Goal: Transaction & Acquisition: Purchase product/service

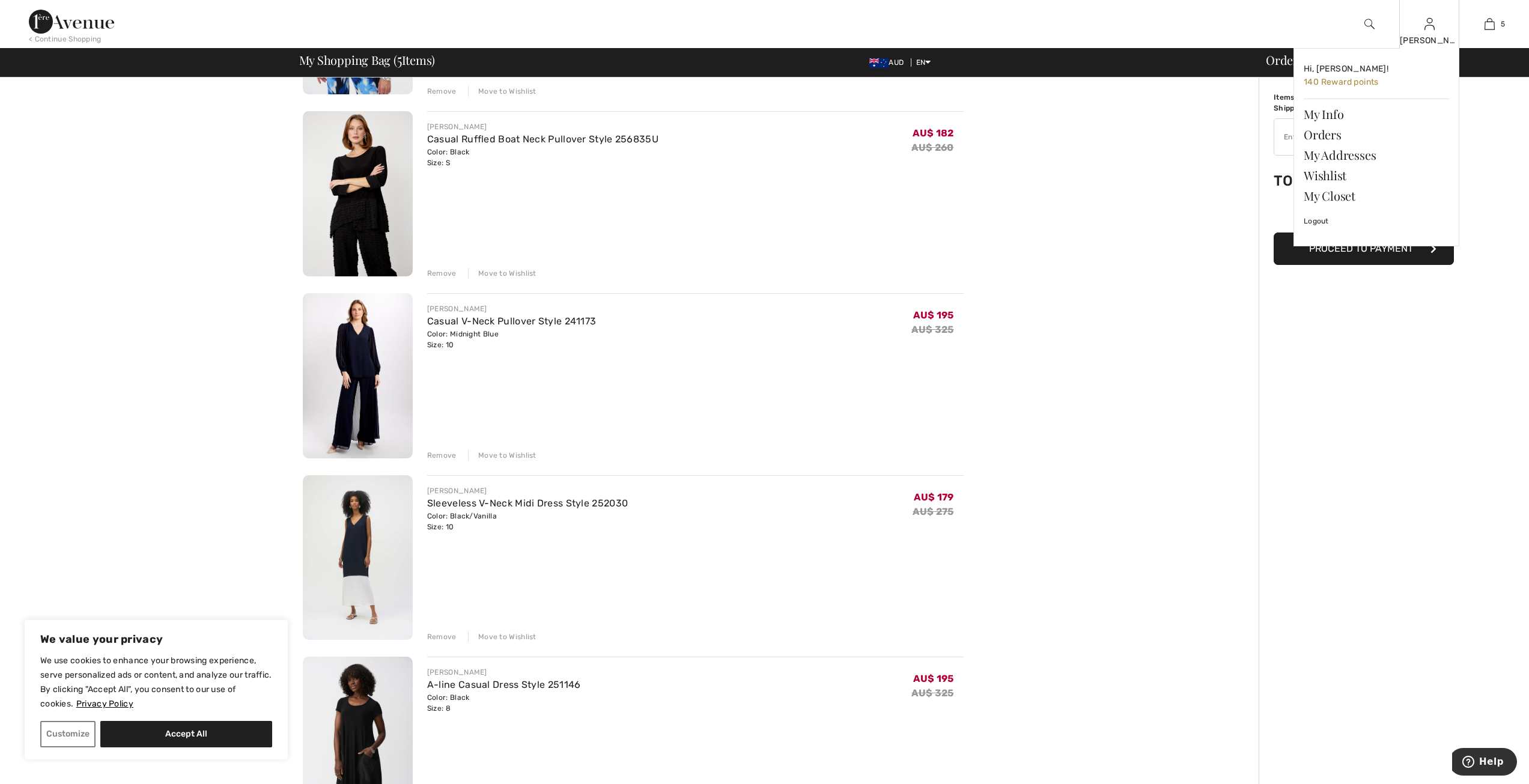
scroll to position [361, 0]
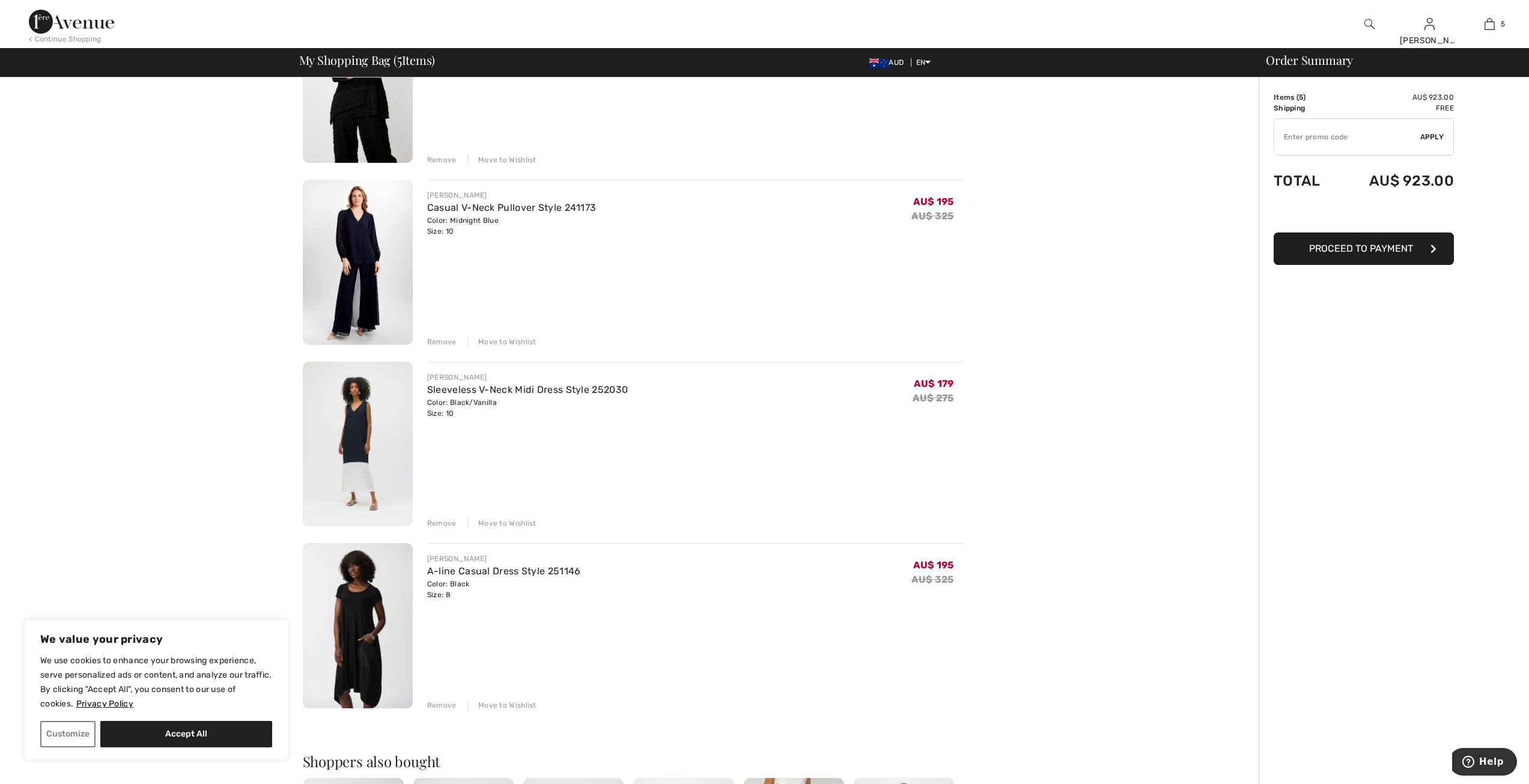
click at [503, 519] on div "Move to Wishlist" at bounding box center [502, 523] width 68 height 11
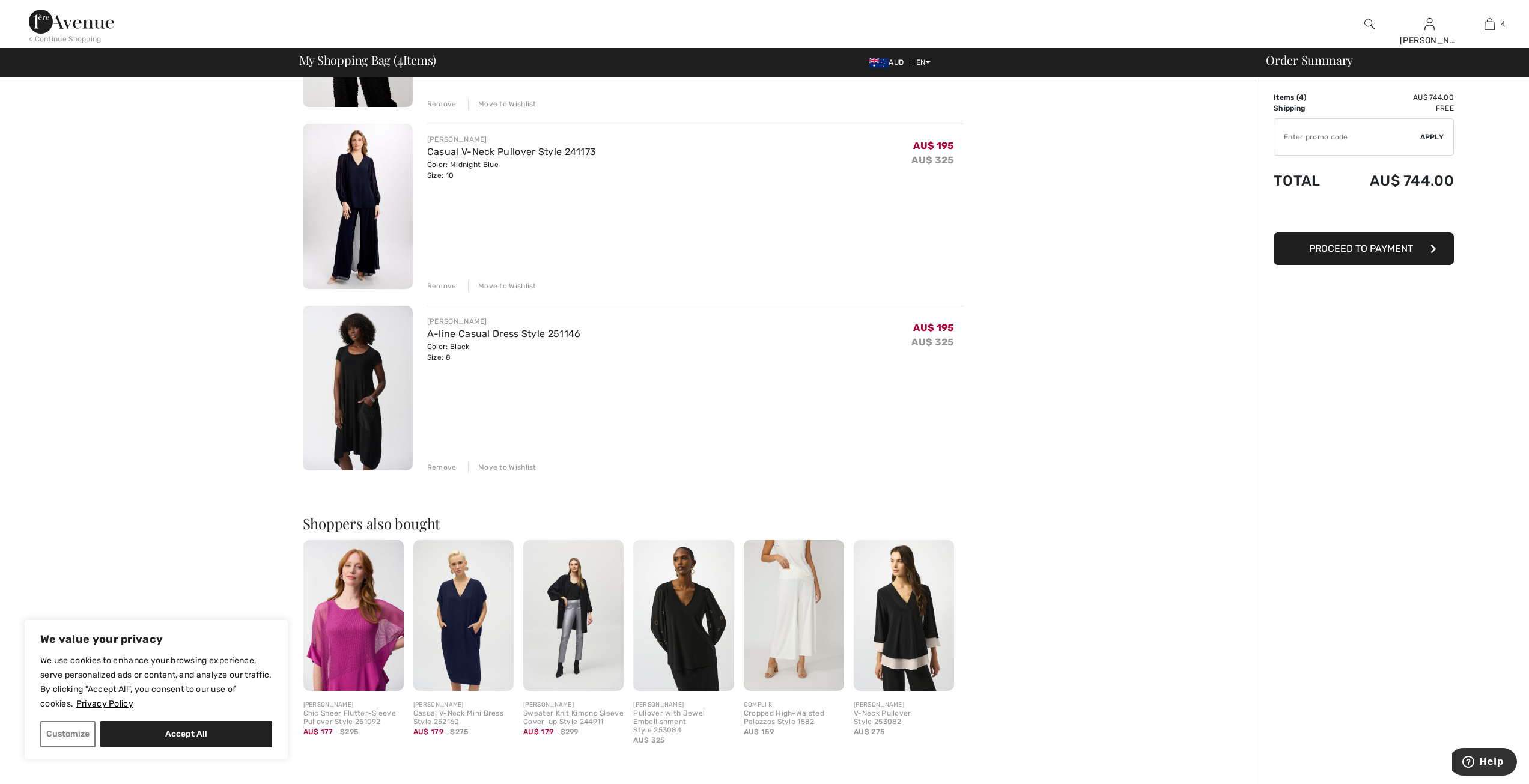
scroll to position [480, 0]
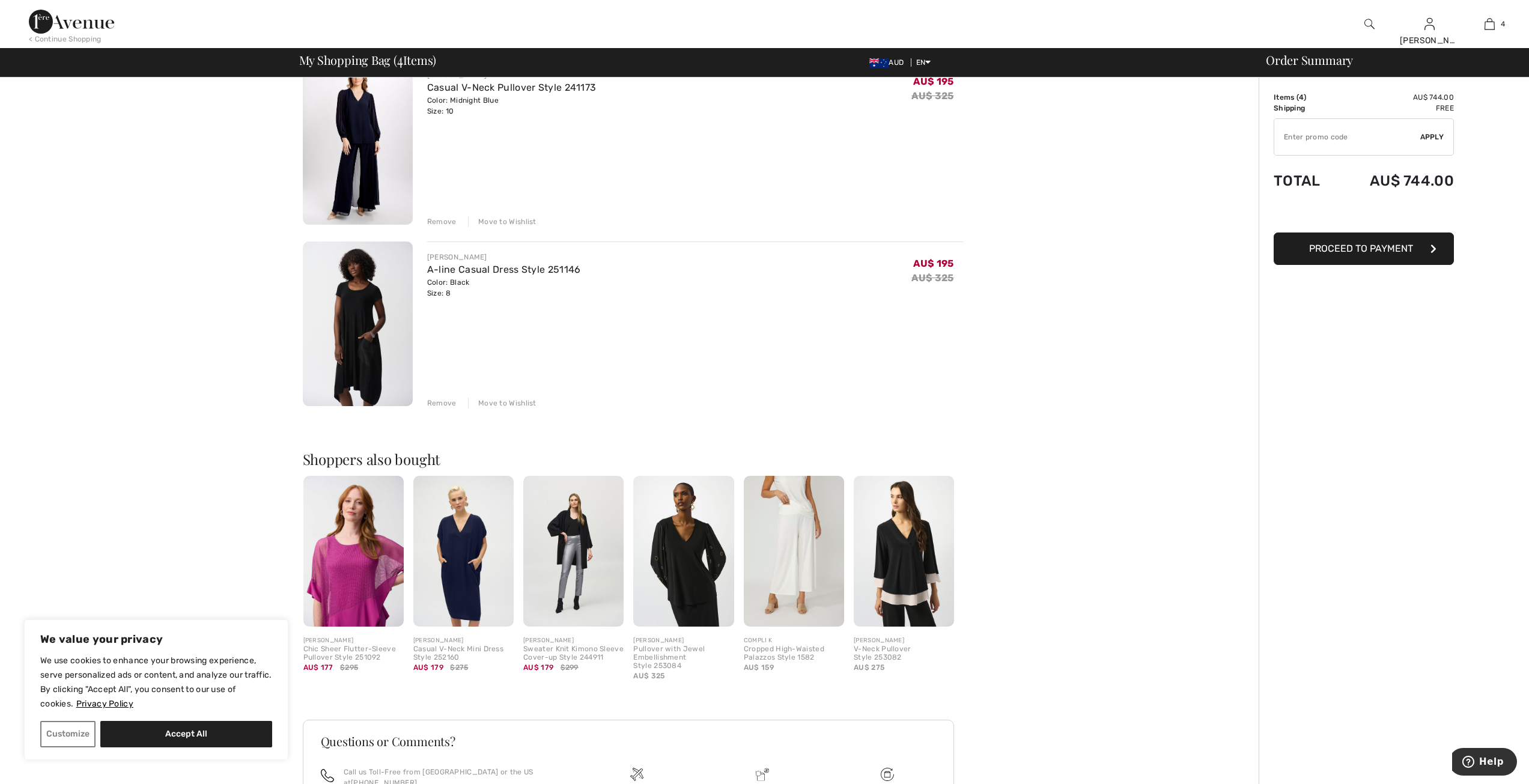
click at [442, 405] on div "Remove" at bounding box center [441, 403] width 29 height 11
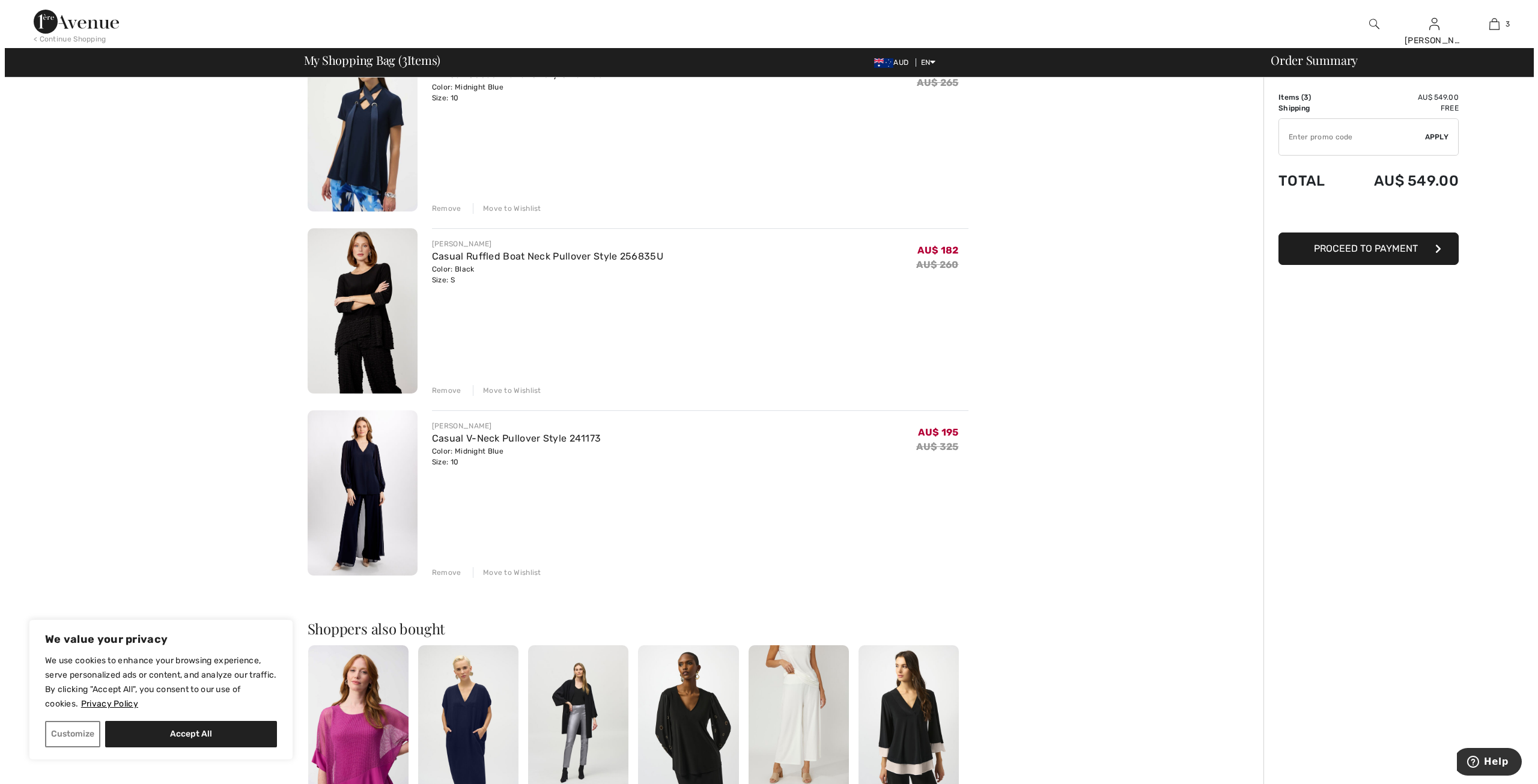
scroll to position [0, 0]
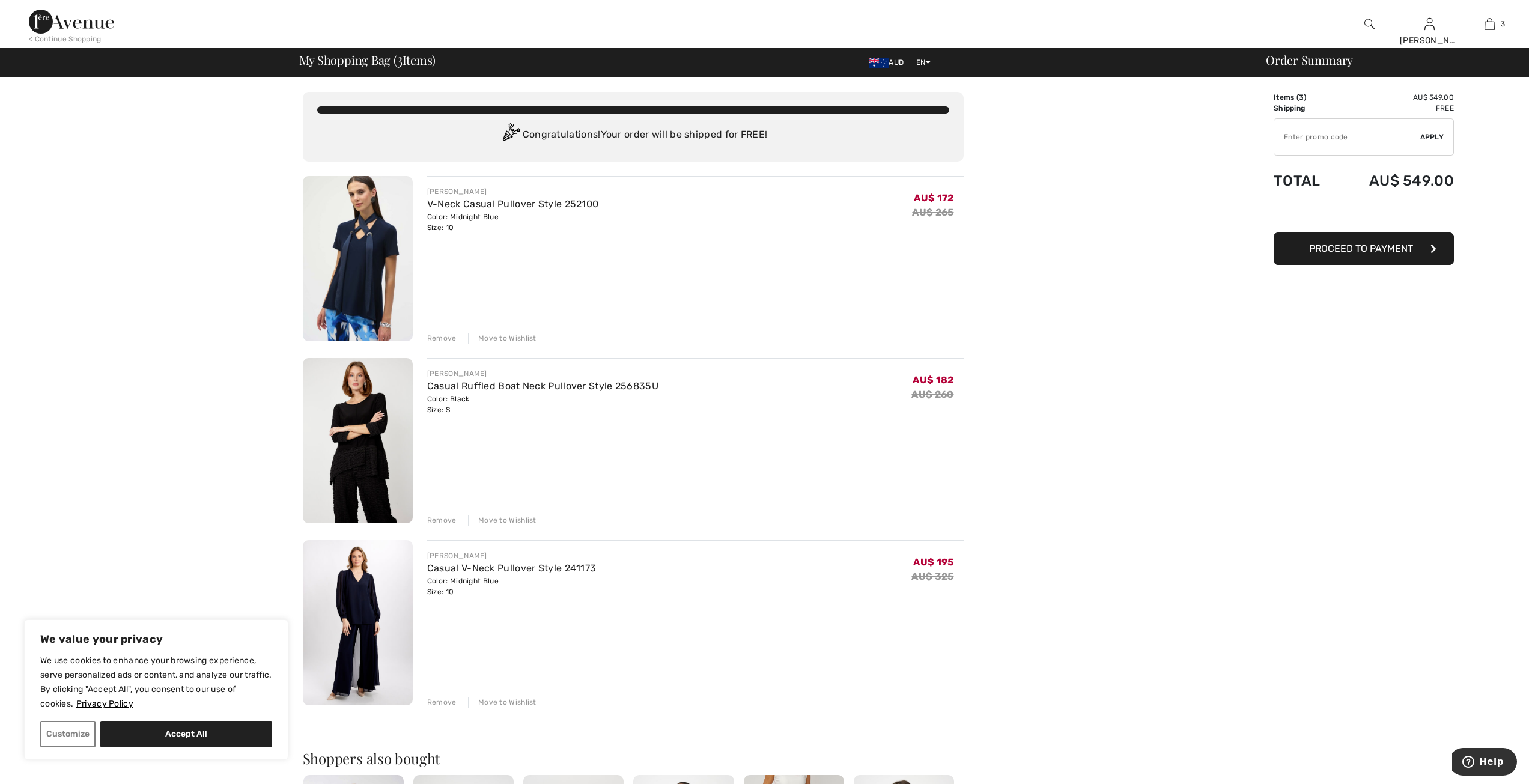
click at [1367, 23] on img at bounding box center [1370, 23] width 11 height 14
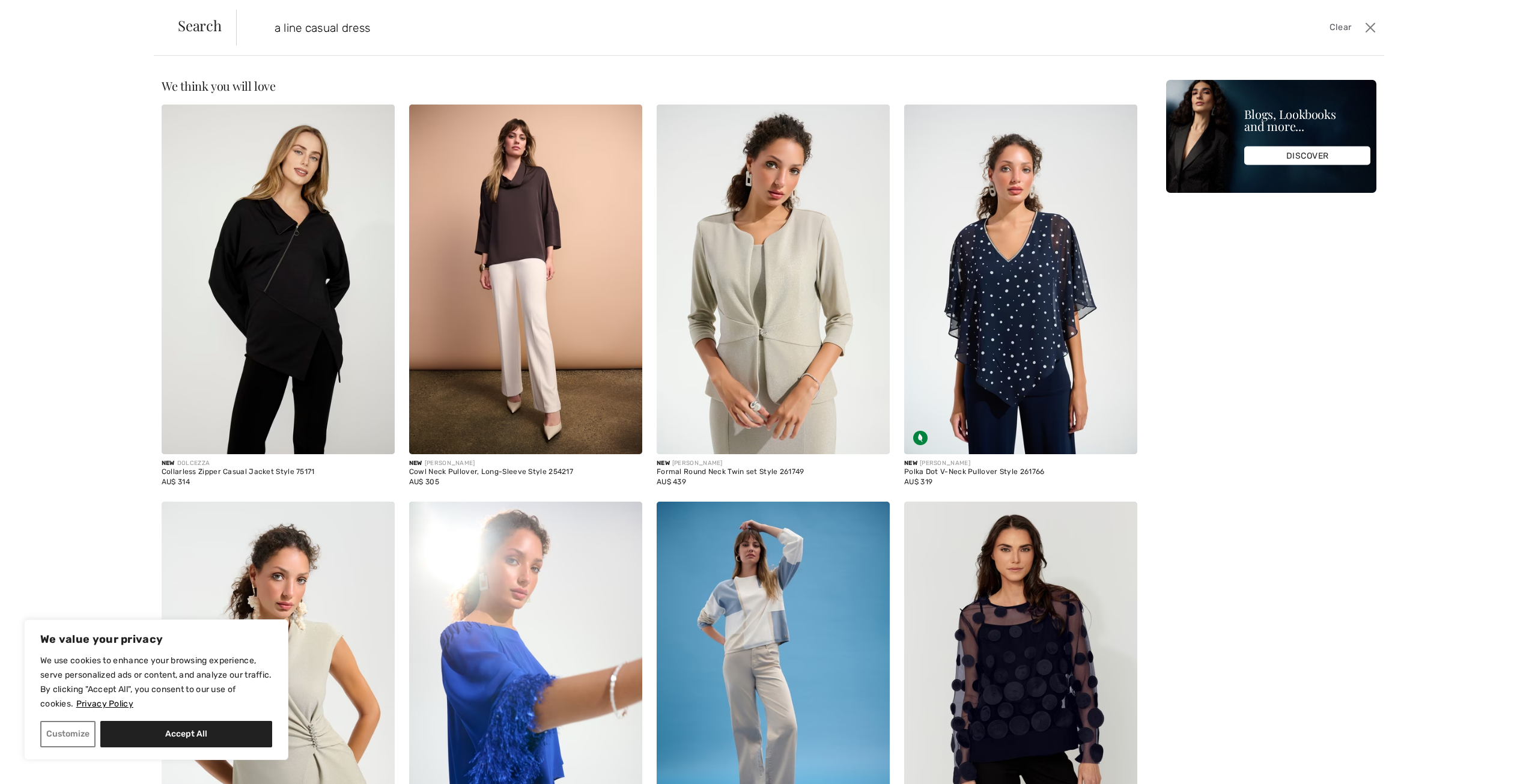
type input "a line casual dress"
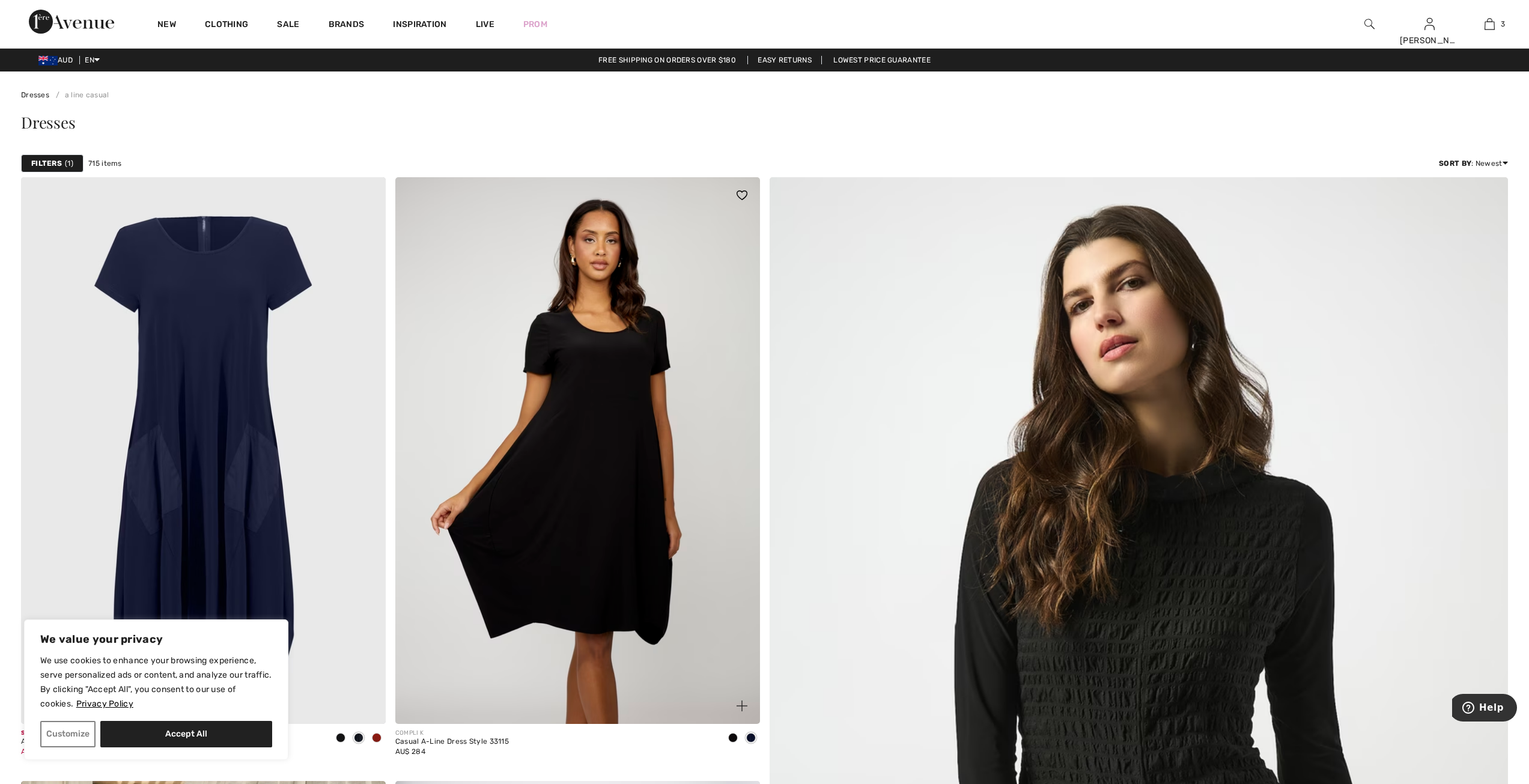
click at [657, 352] on img at bounding box center [577, 450] width 365 height 546
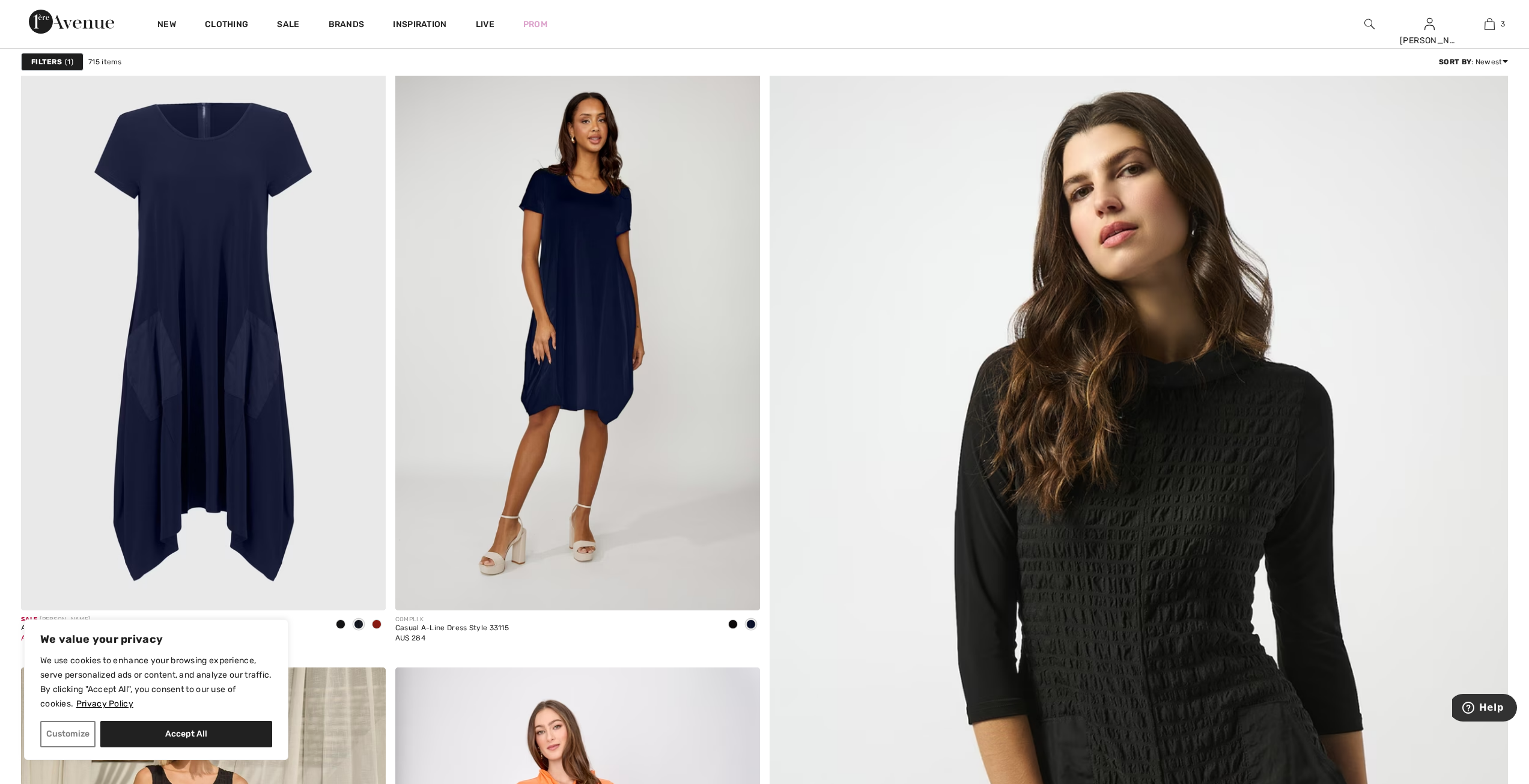
scroll to position [241, 0]
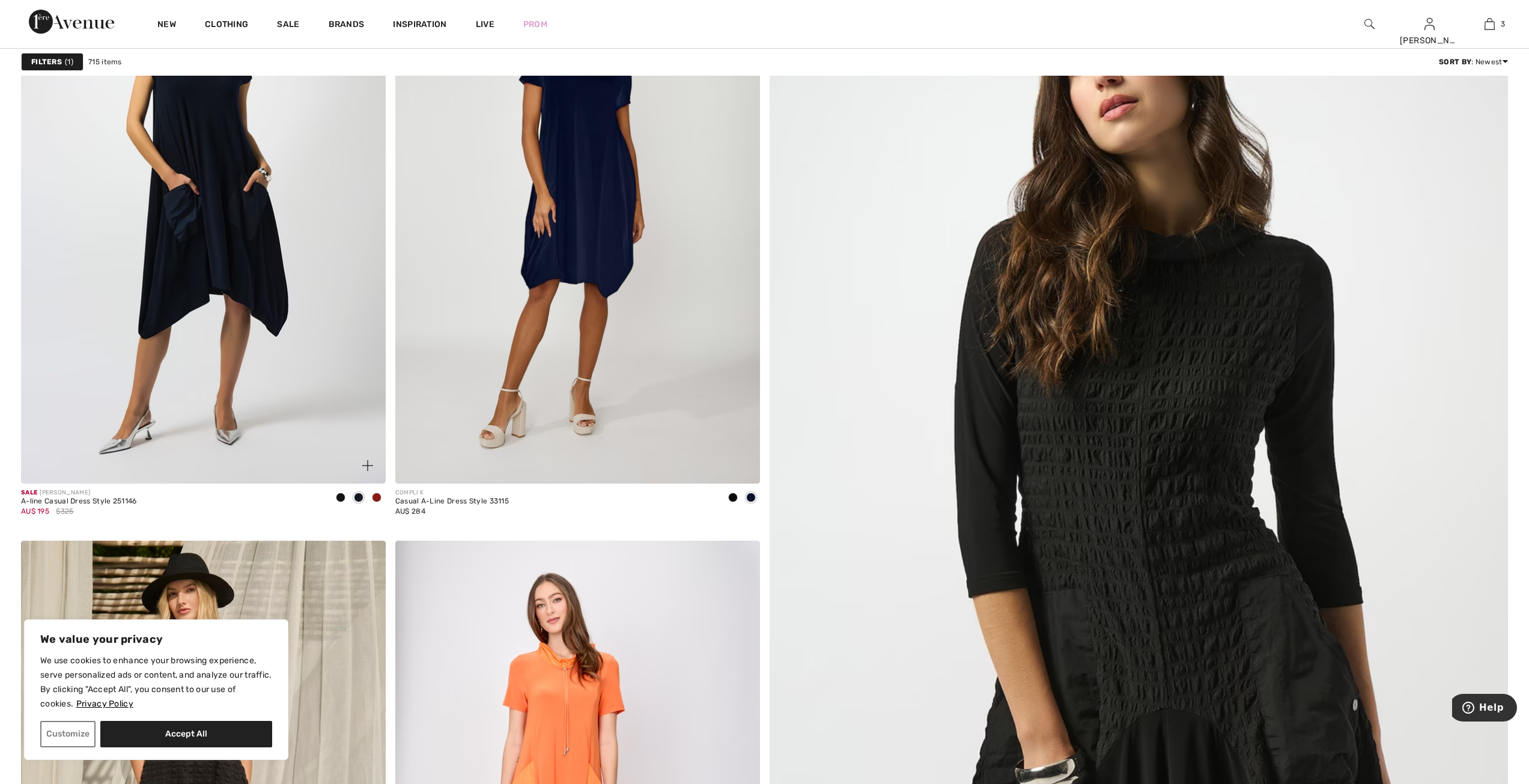
click at [175, 157] on img at bounding box center [203, 210] width 365 height 546
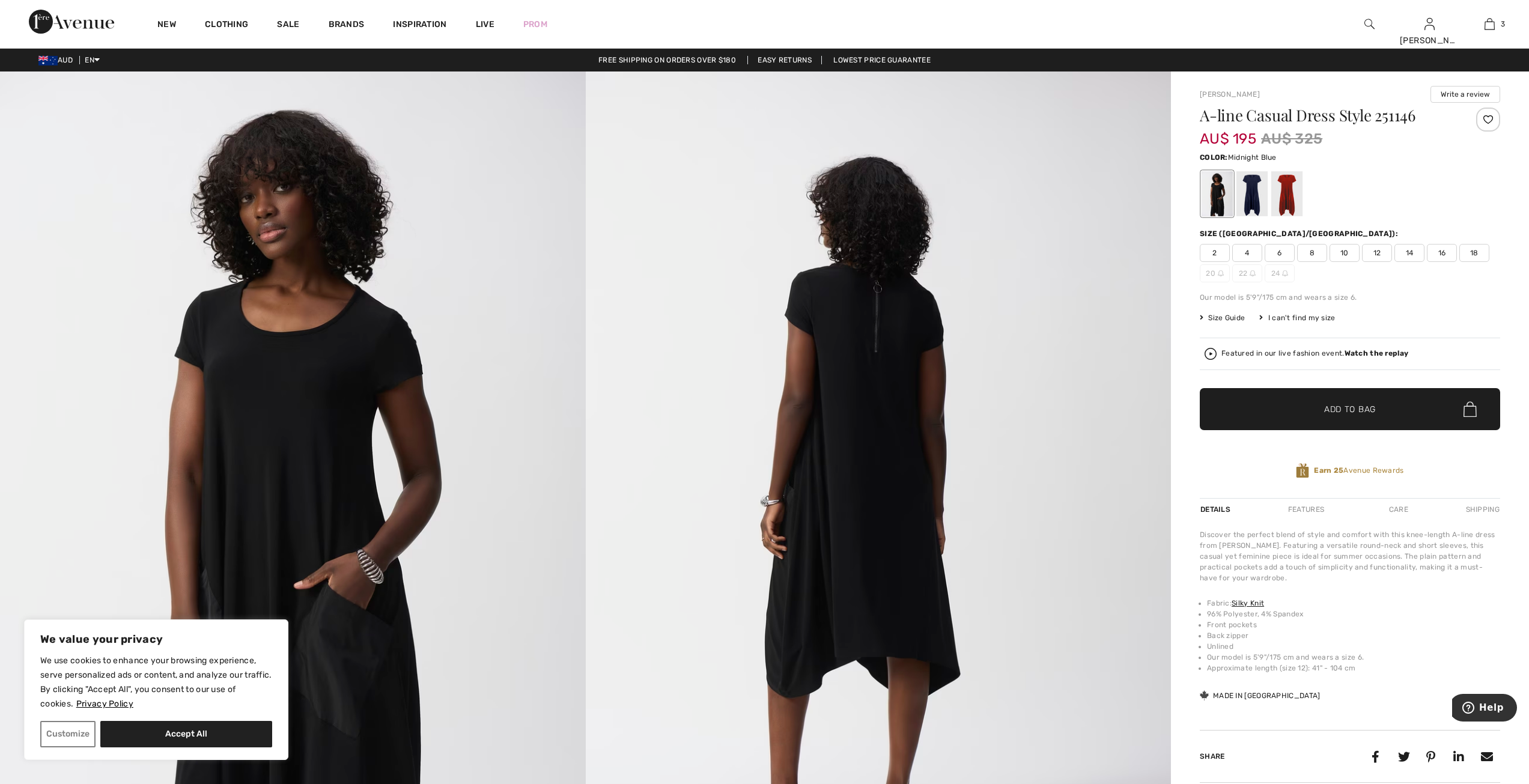
click at [1245, 196] on div at bounding box center [1252, 194] width 32 height 45
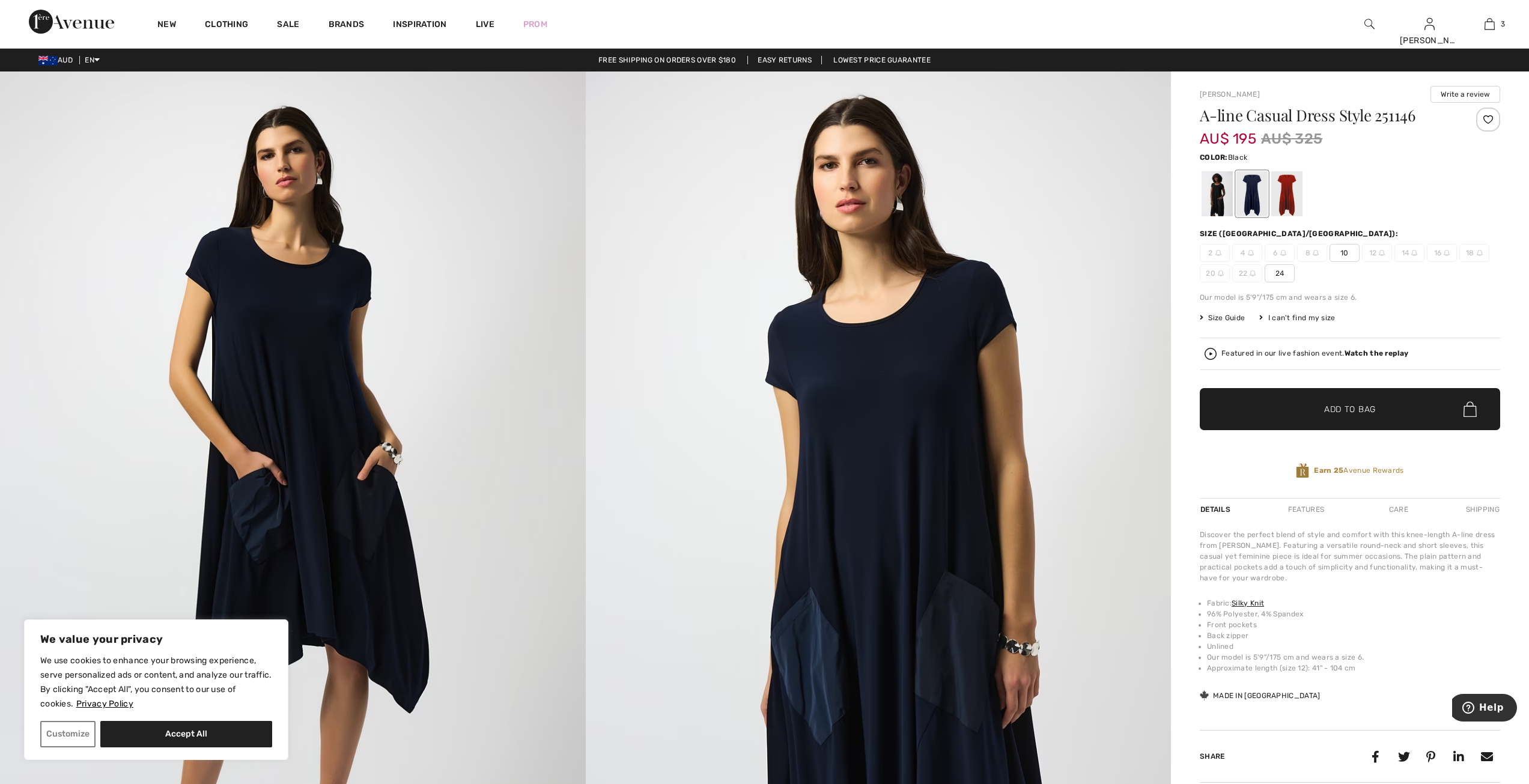
click at [1222, 201] on div at bounding box center [1217, 194] width 32 height 45
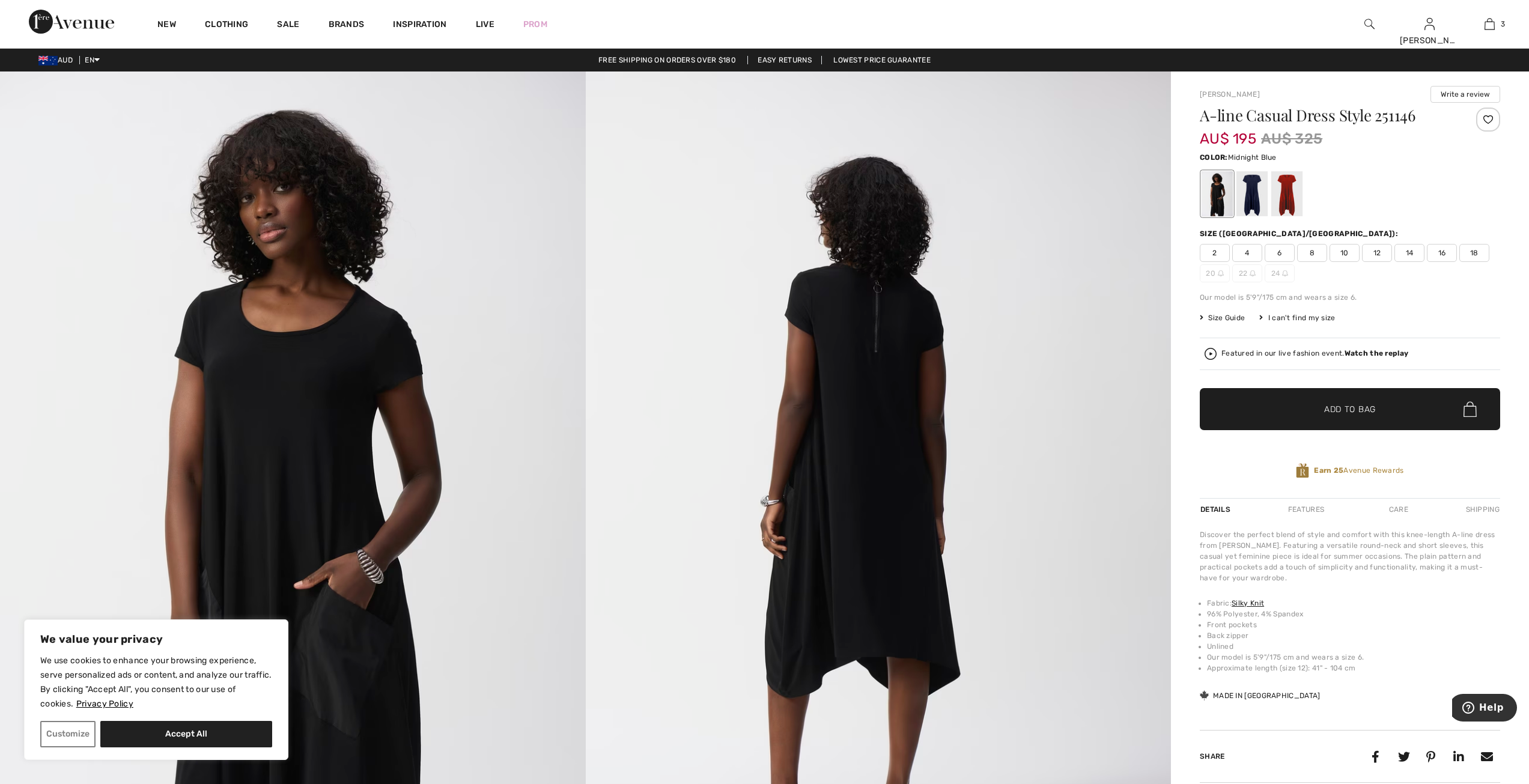
click at [1254, 204] on div at bounding box center [1252, 194] width 32 height 45
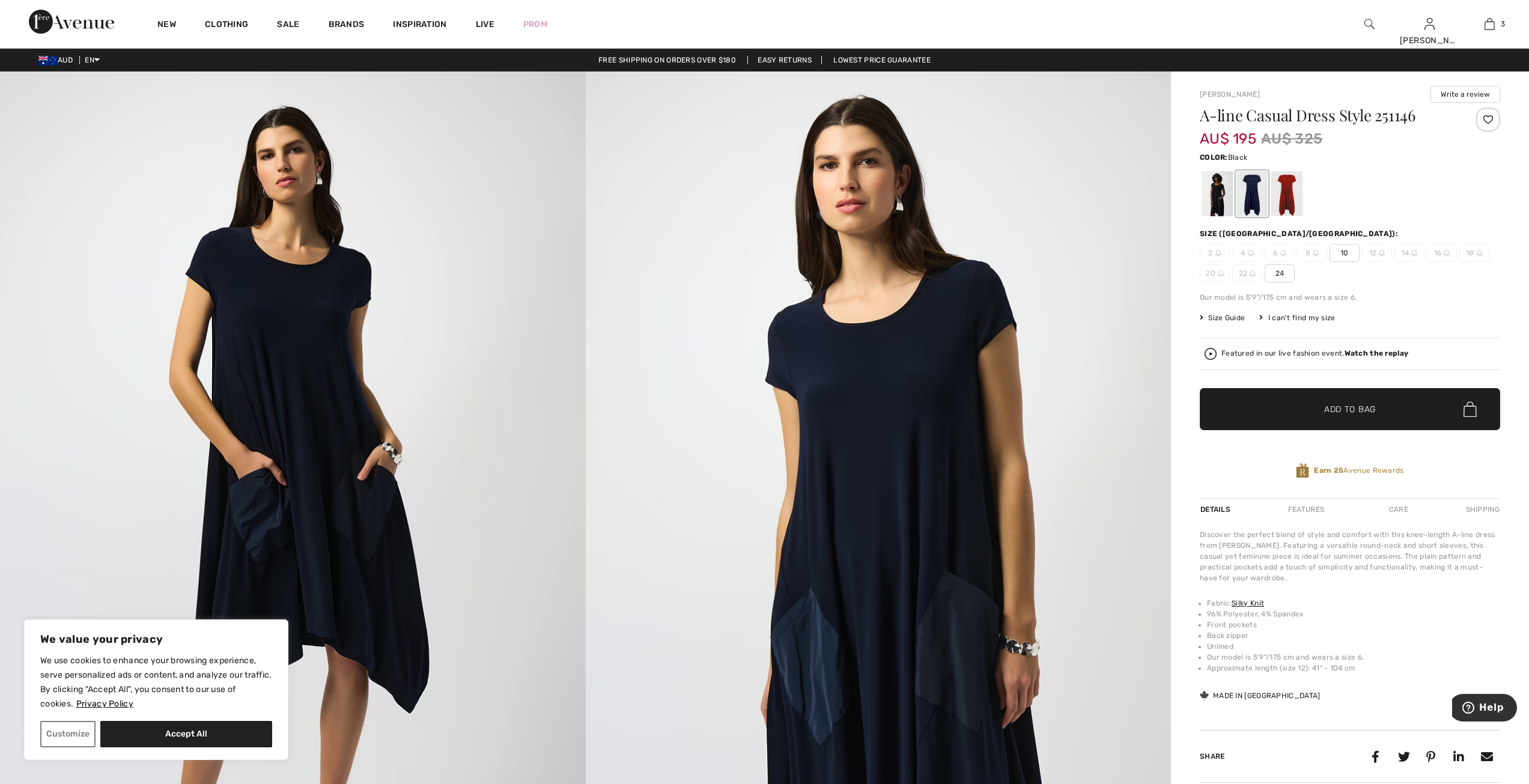
click at [1222, 196] on div at bounding box center [1217, 194] width 32 height 45
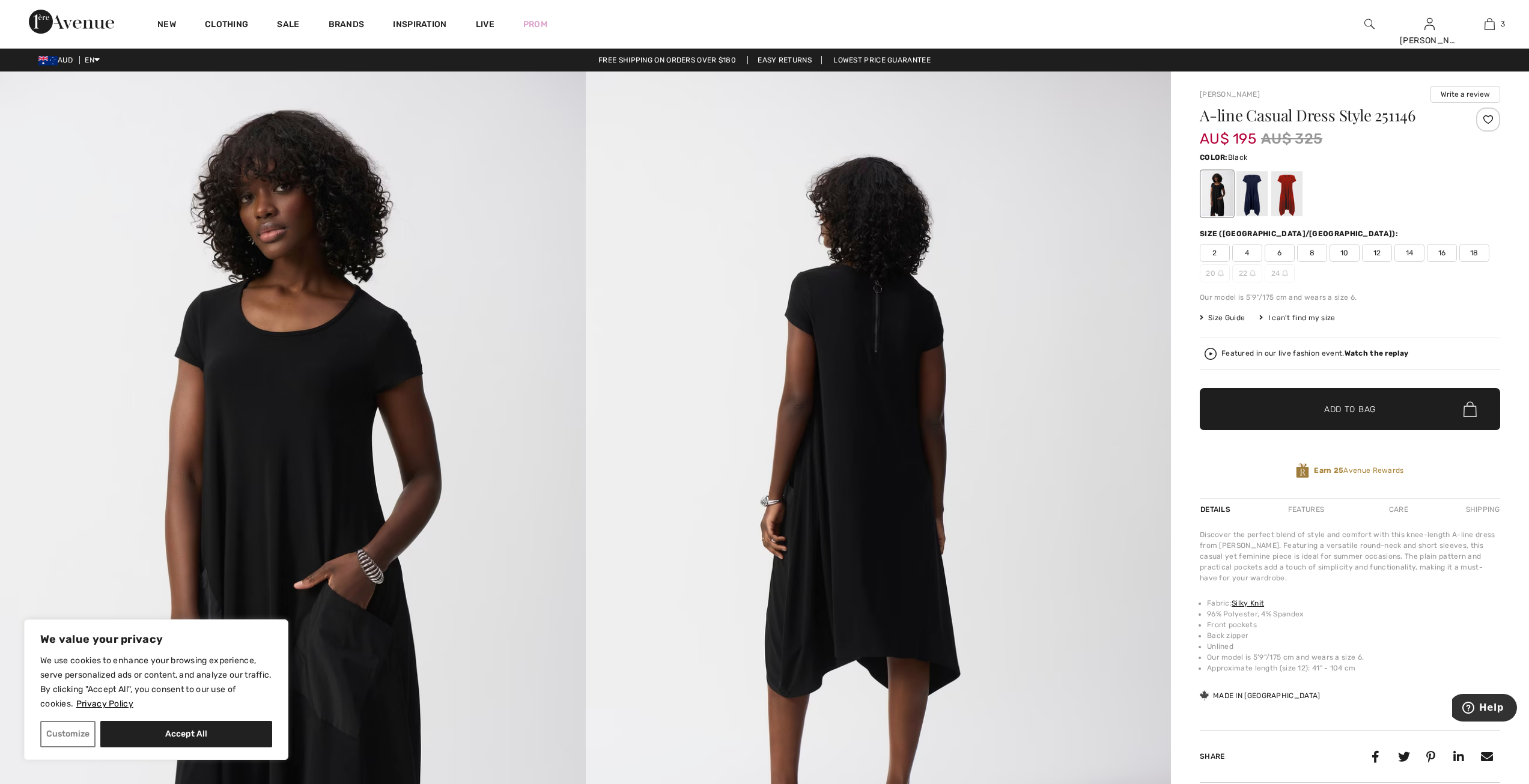
click at [1312, 253] on span "8" at bounding box center [1312, 253] width 30 height 18
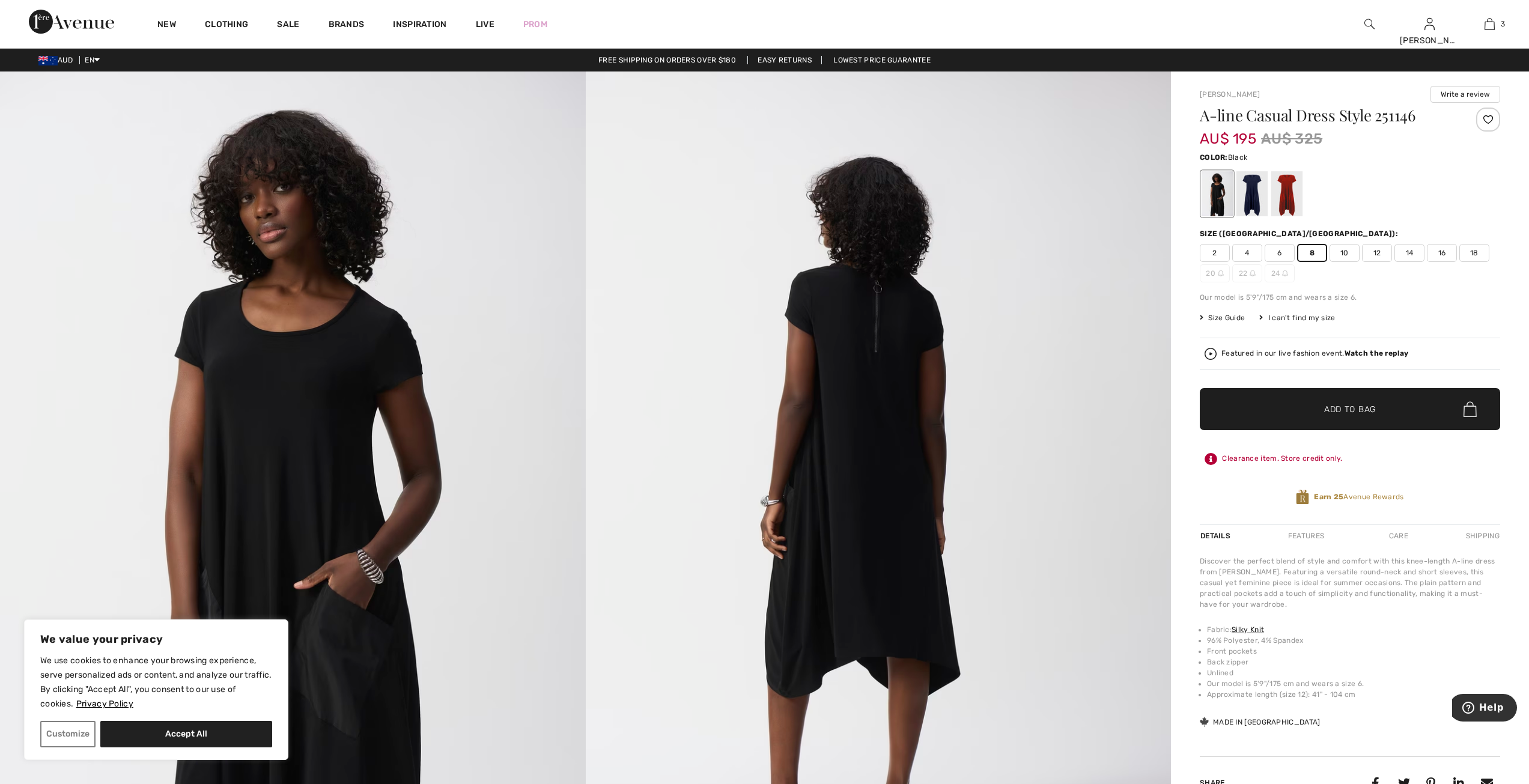
click at [1373, 398] on span "✔ Added to Bag Add to Bag" at bounding box center [1350, 409] width 301 height 42
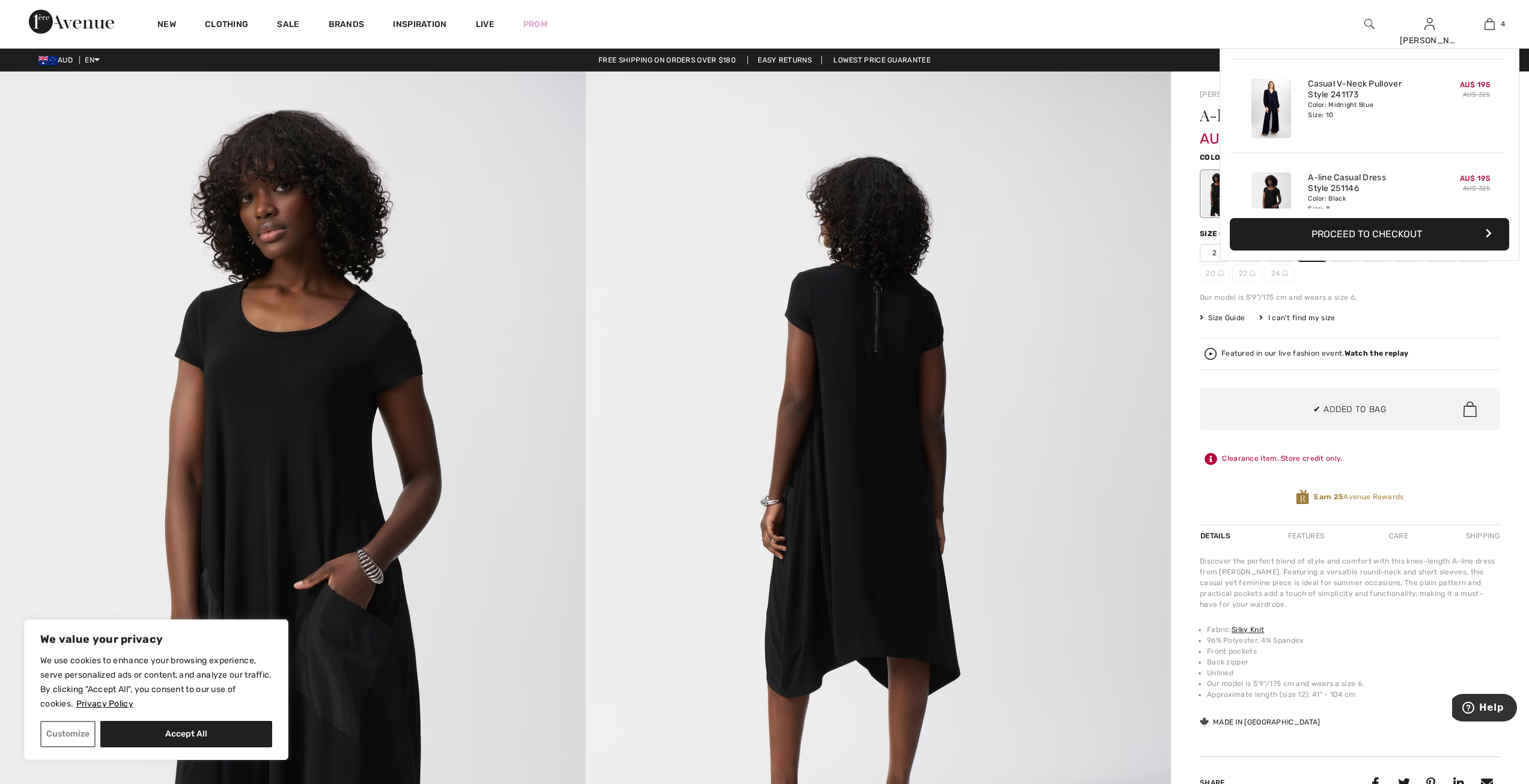
scroll to position [225, 0]
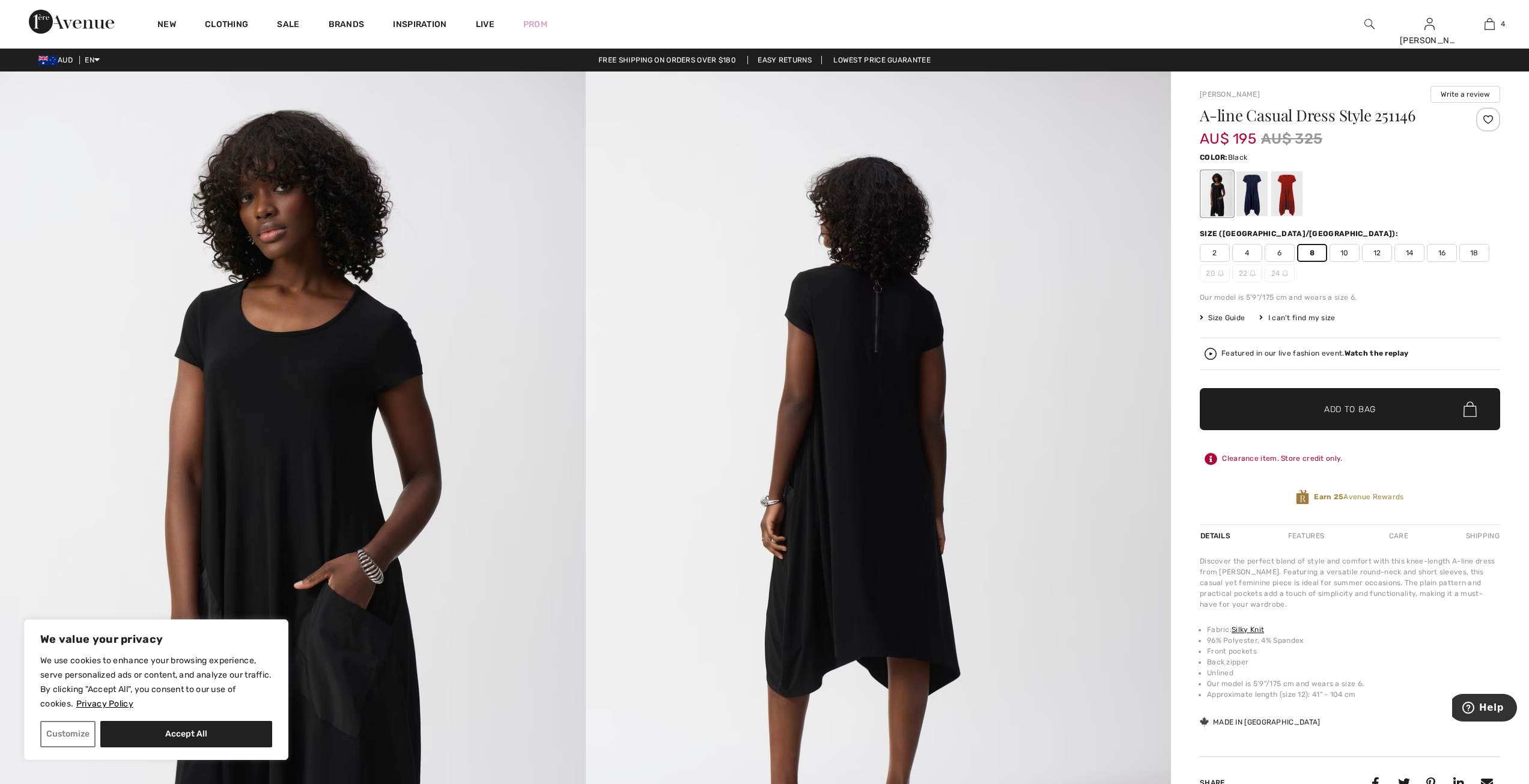
click at [1371, 401] on span "✔ Added to Bag Add to Bag" at bounding box center [1350, 409] width 301 height 42
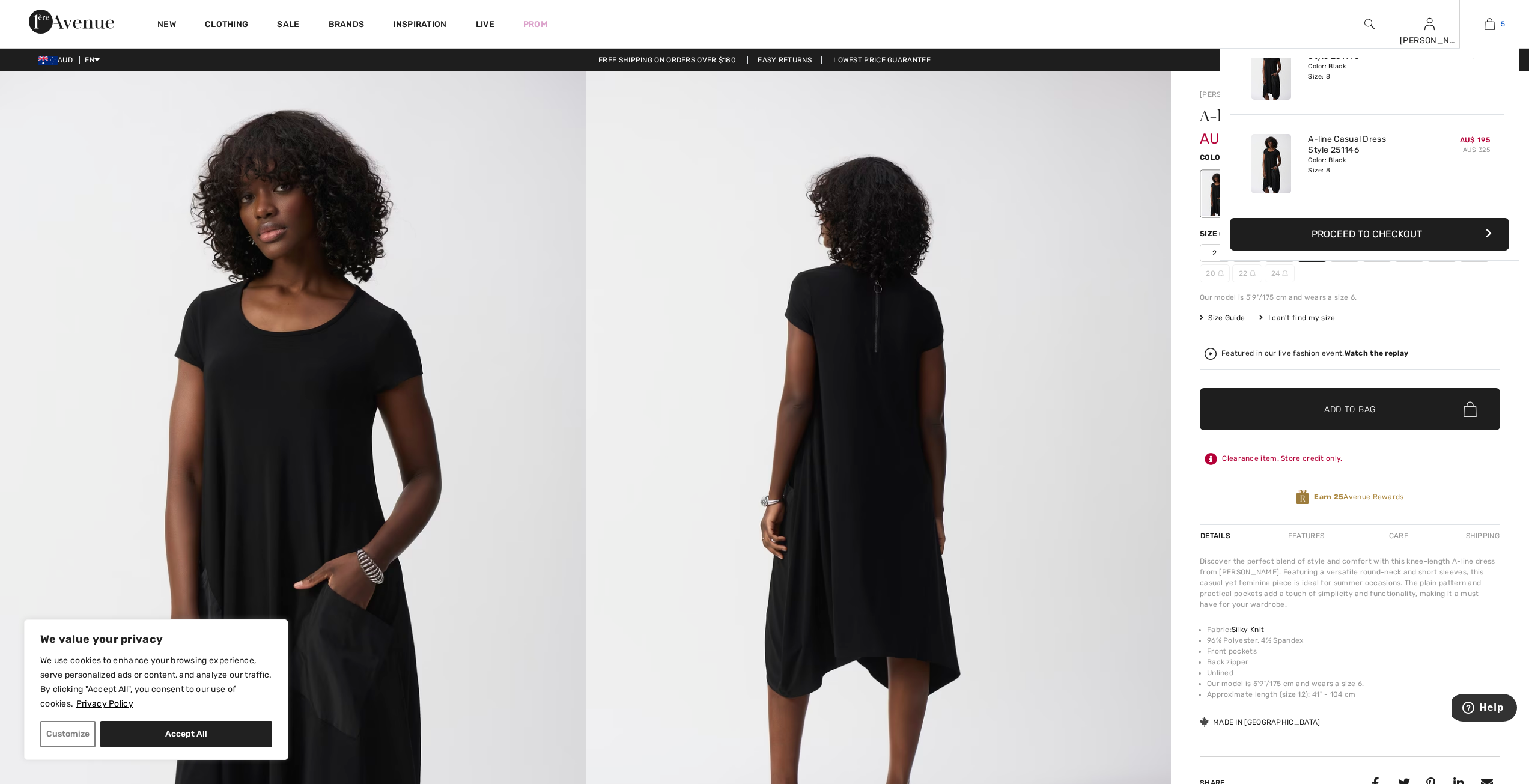
click at [1489, 23] on img at bounding box center [1490, 23] width 11 height 14
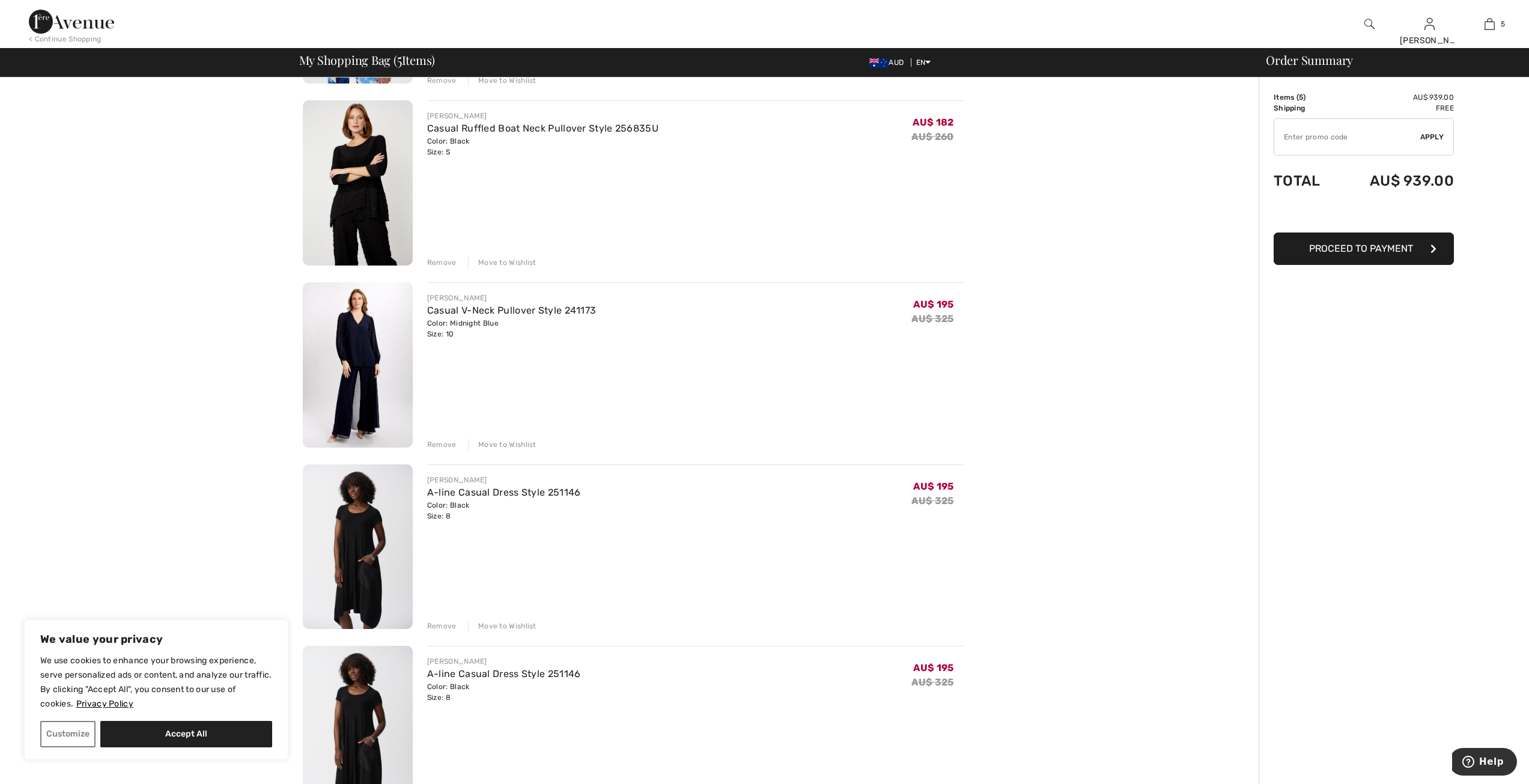
scroll to position [238, 0]
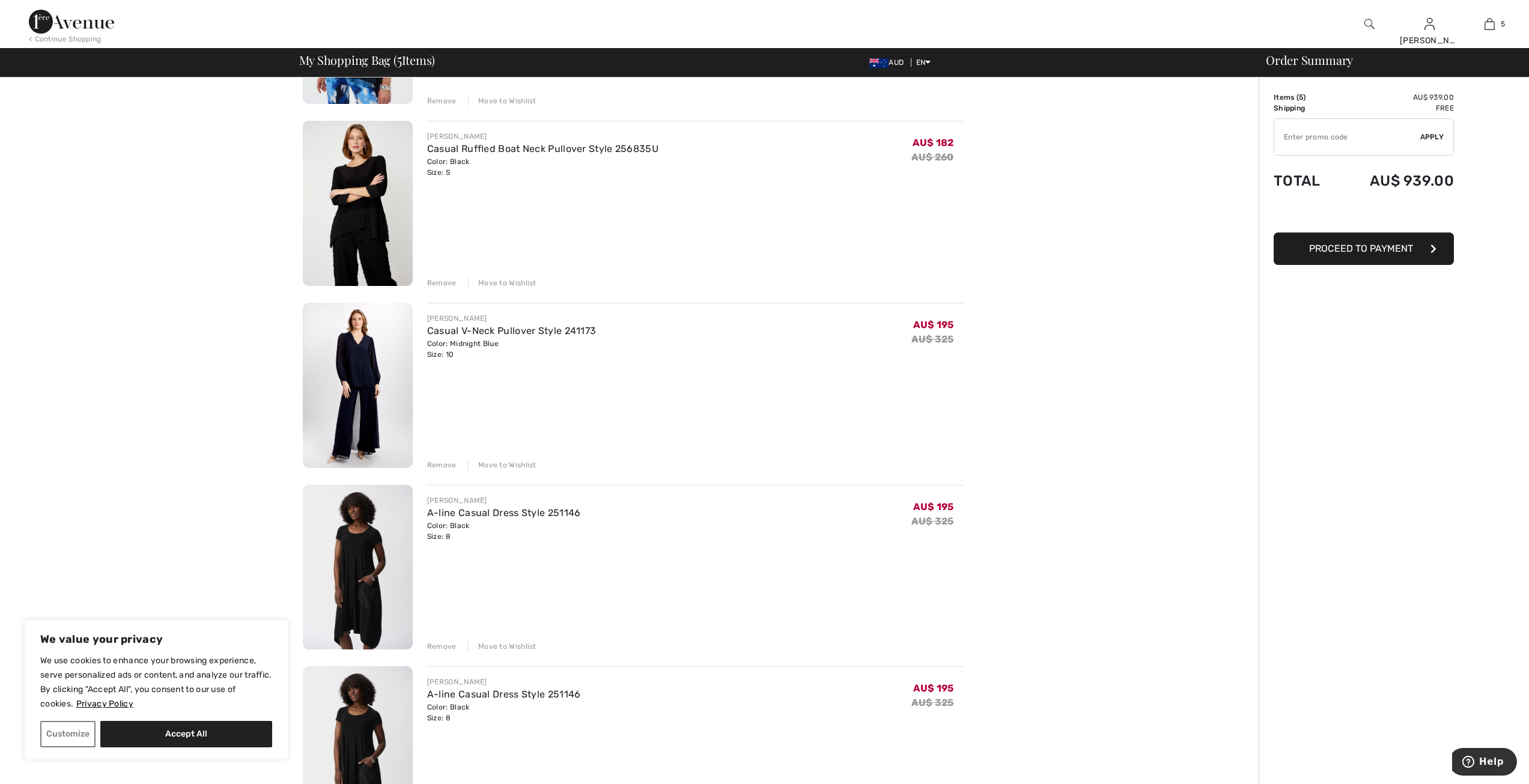
click at [383, 316] on img at bounding box center [358, 386] width 110 height 165
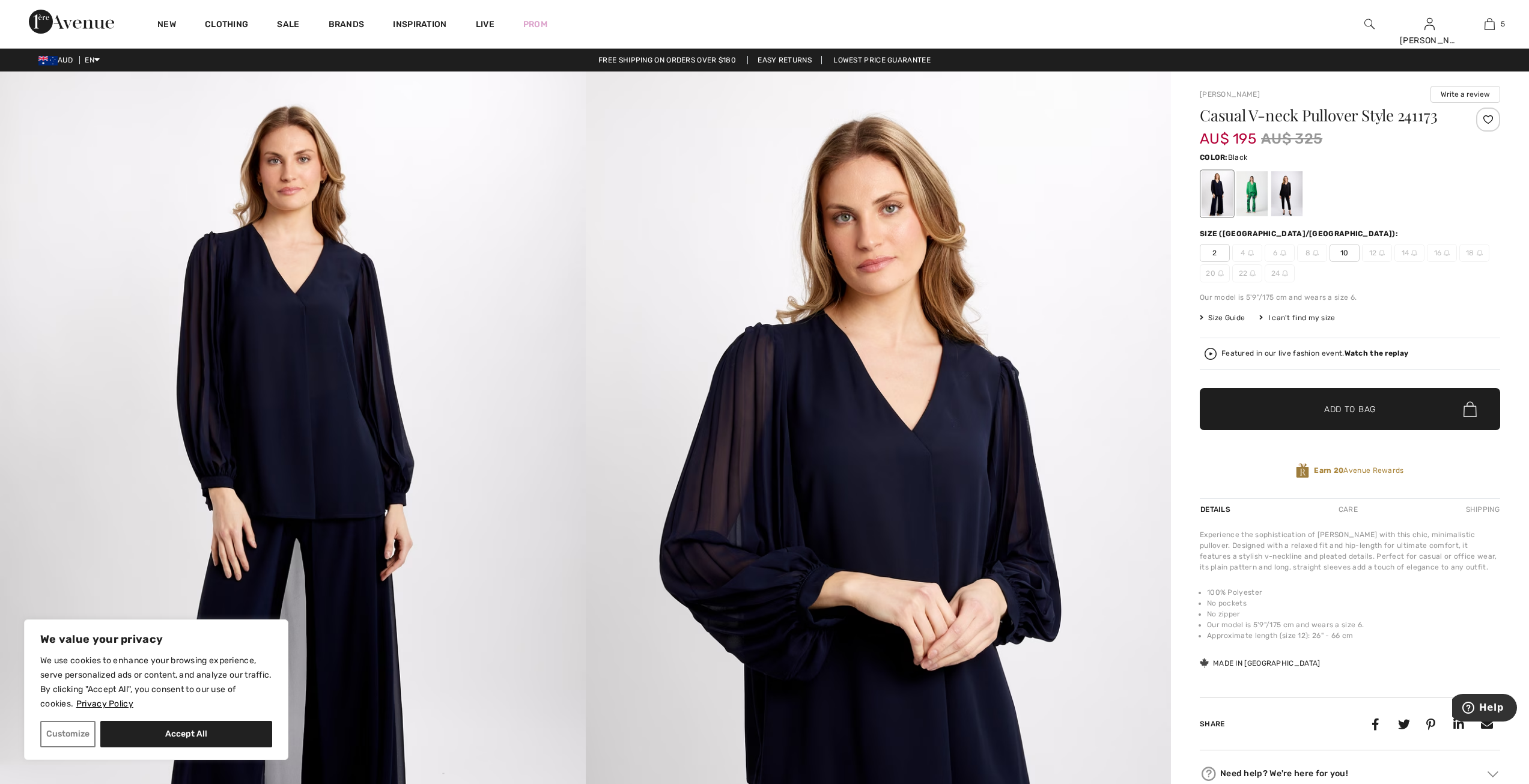
click at [1279, 192] on div at bounding box center [1287, 194] width 32 height 45
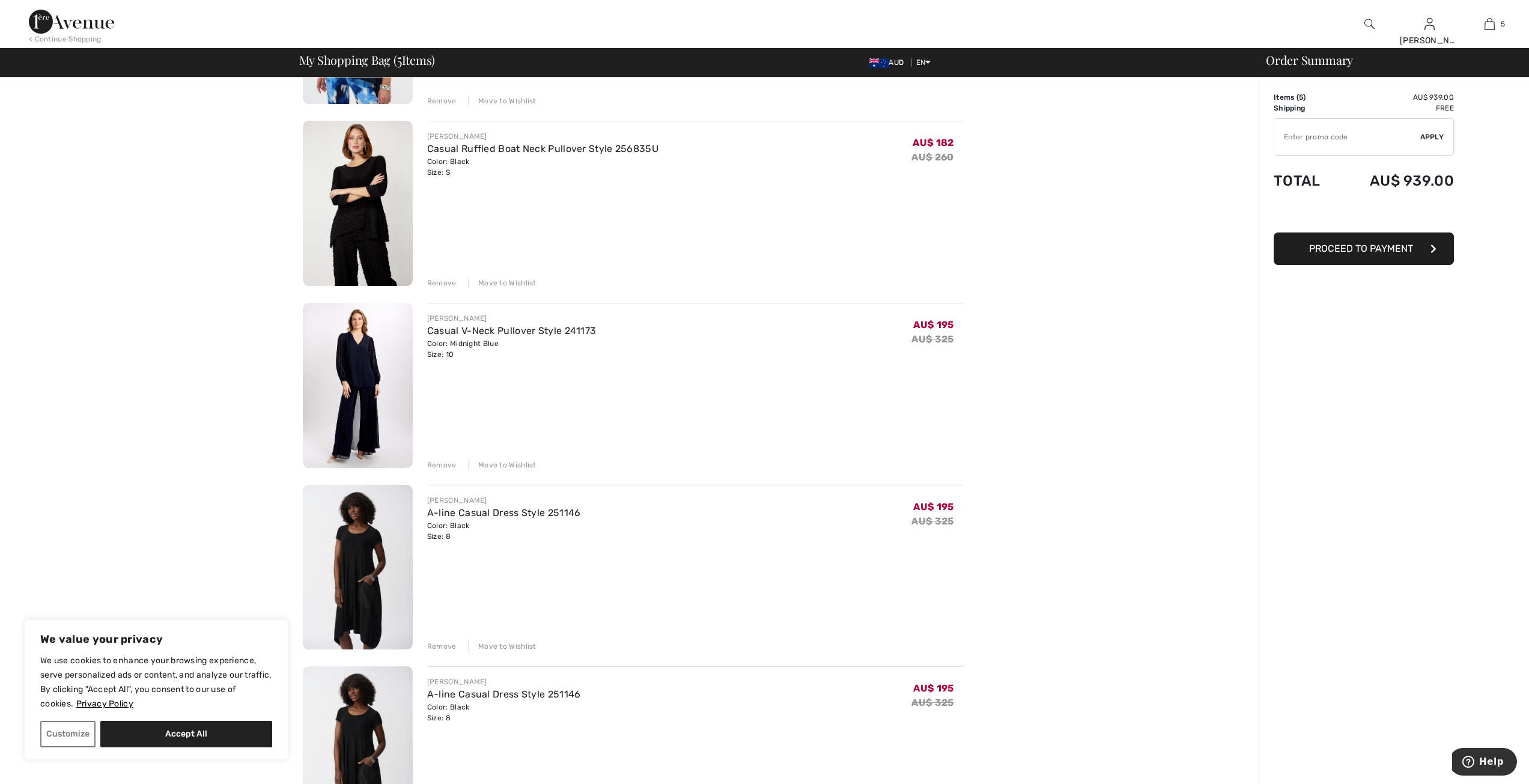
click at [358, 198] on img at bounding box center [358, 204] width 110 height 165
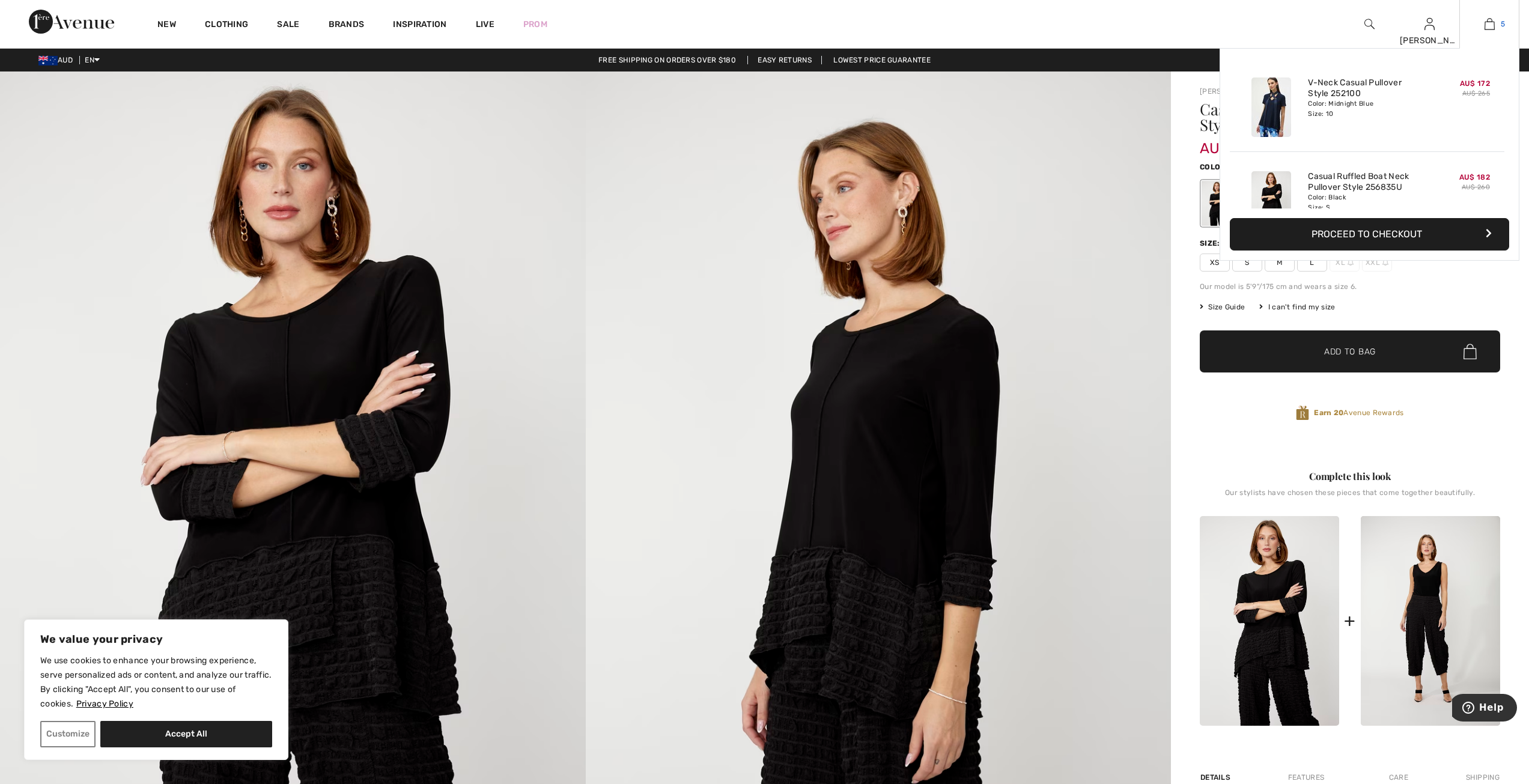
click at [1488, 23] on img at bounding box center [1490, 23] width 11 height 14
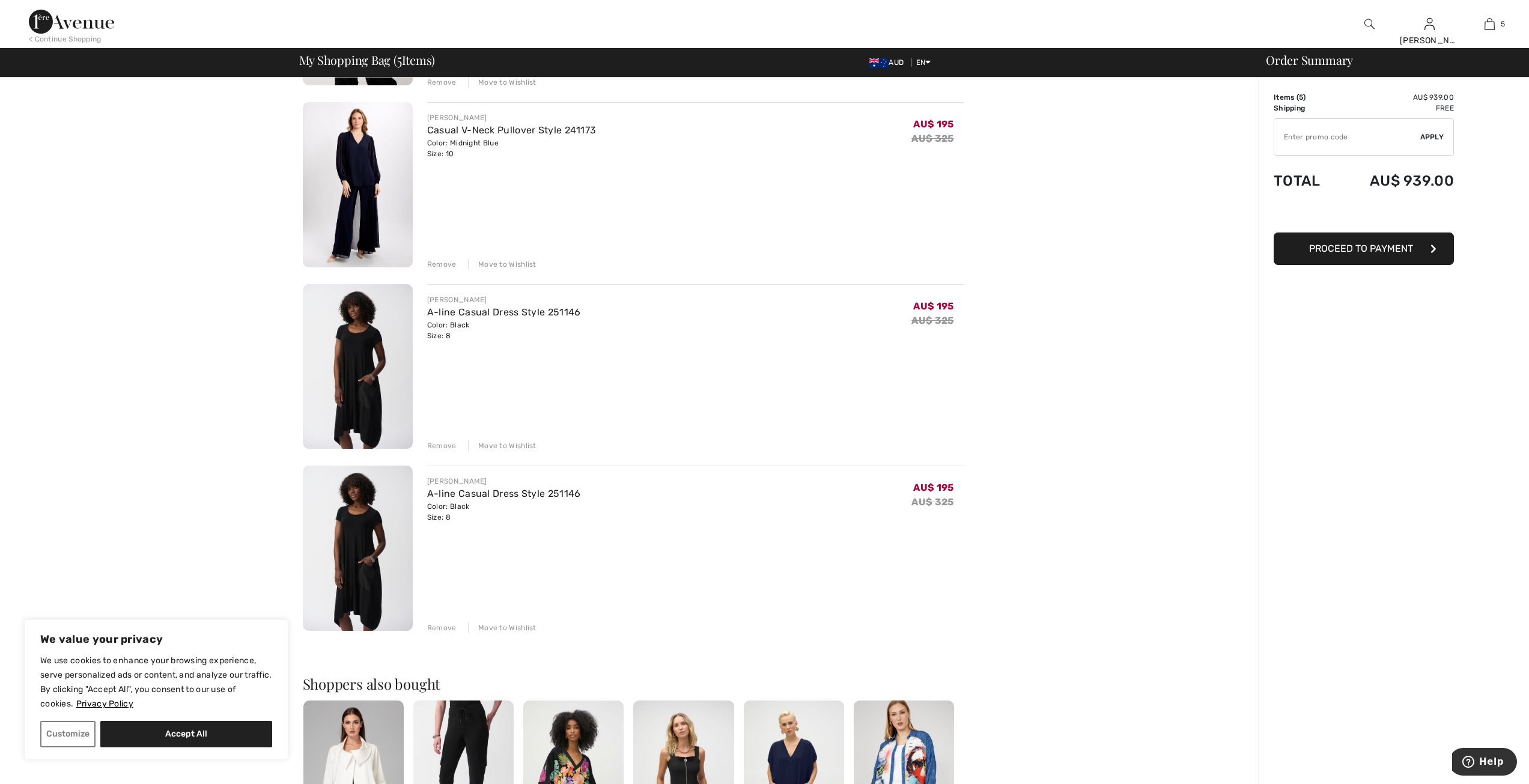
scroll to position [661, 0]
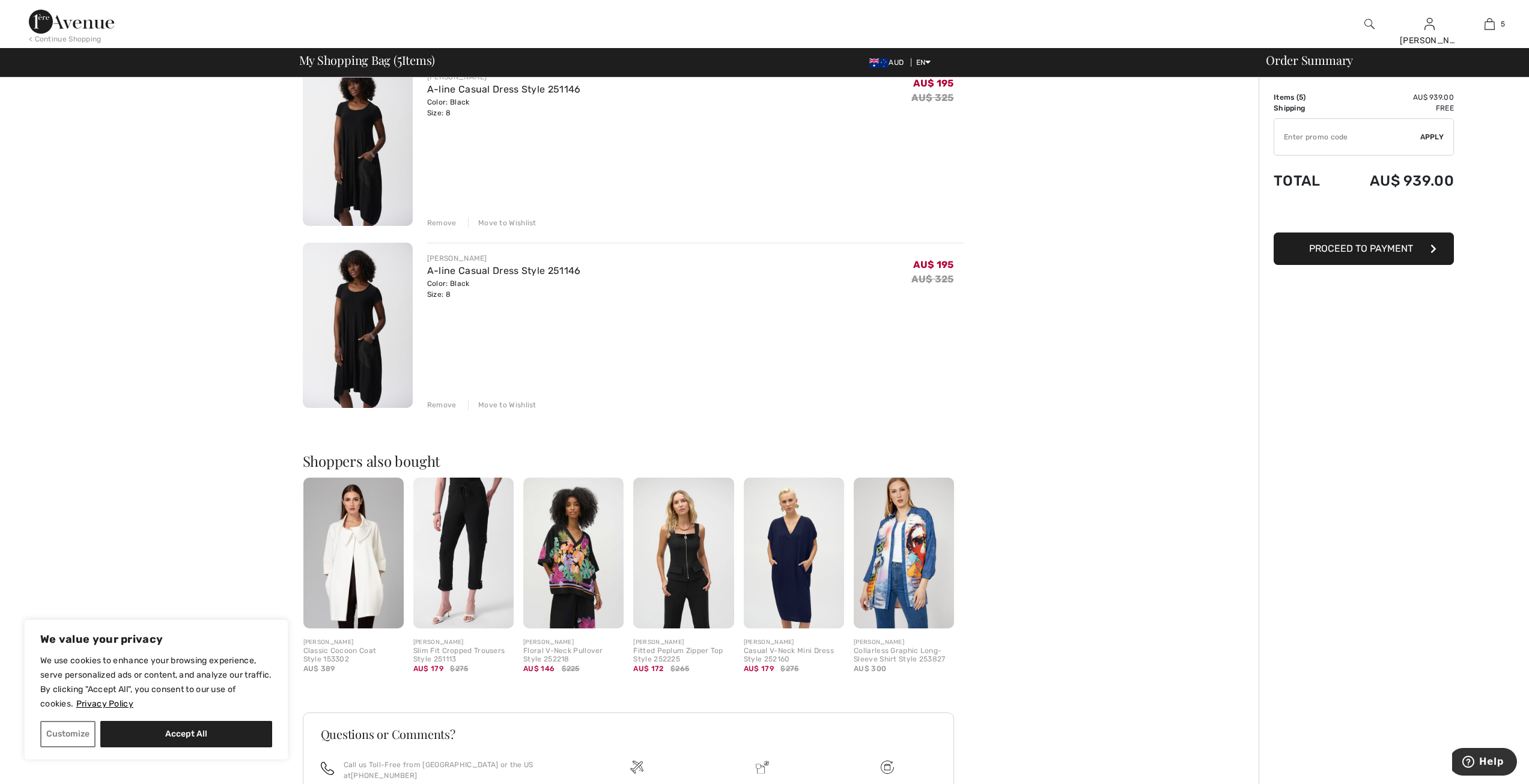
click at [438, 402] on div "Remove" at bounding box center [441, 404] width 29 height 11
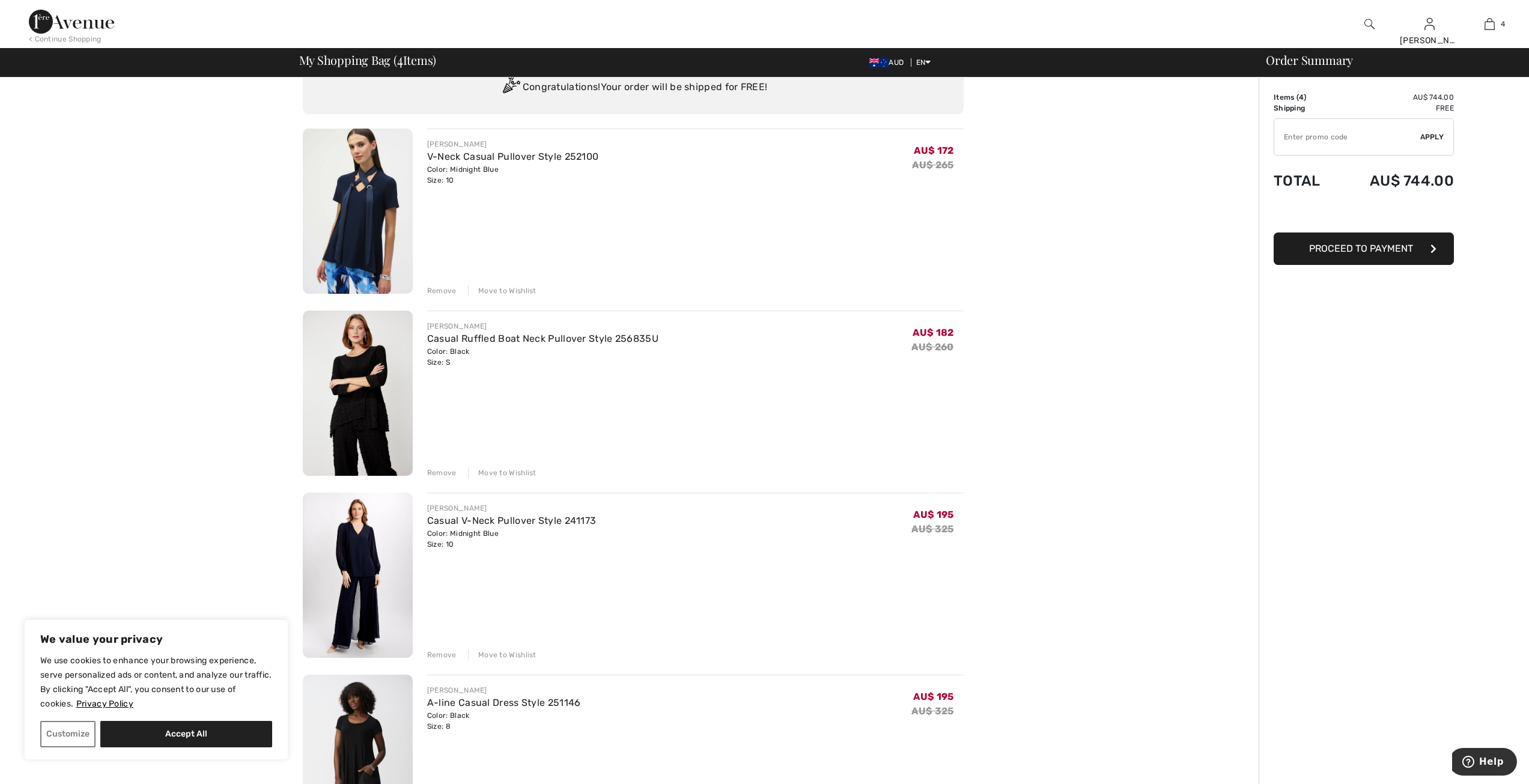
scroll to position [120, 0]
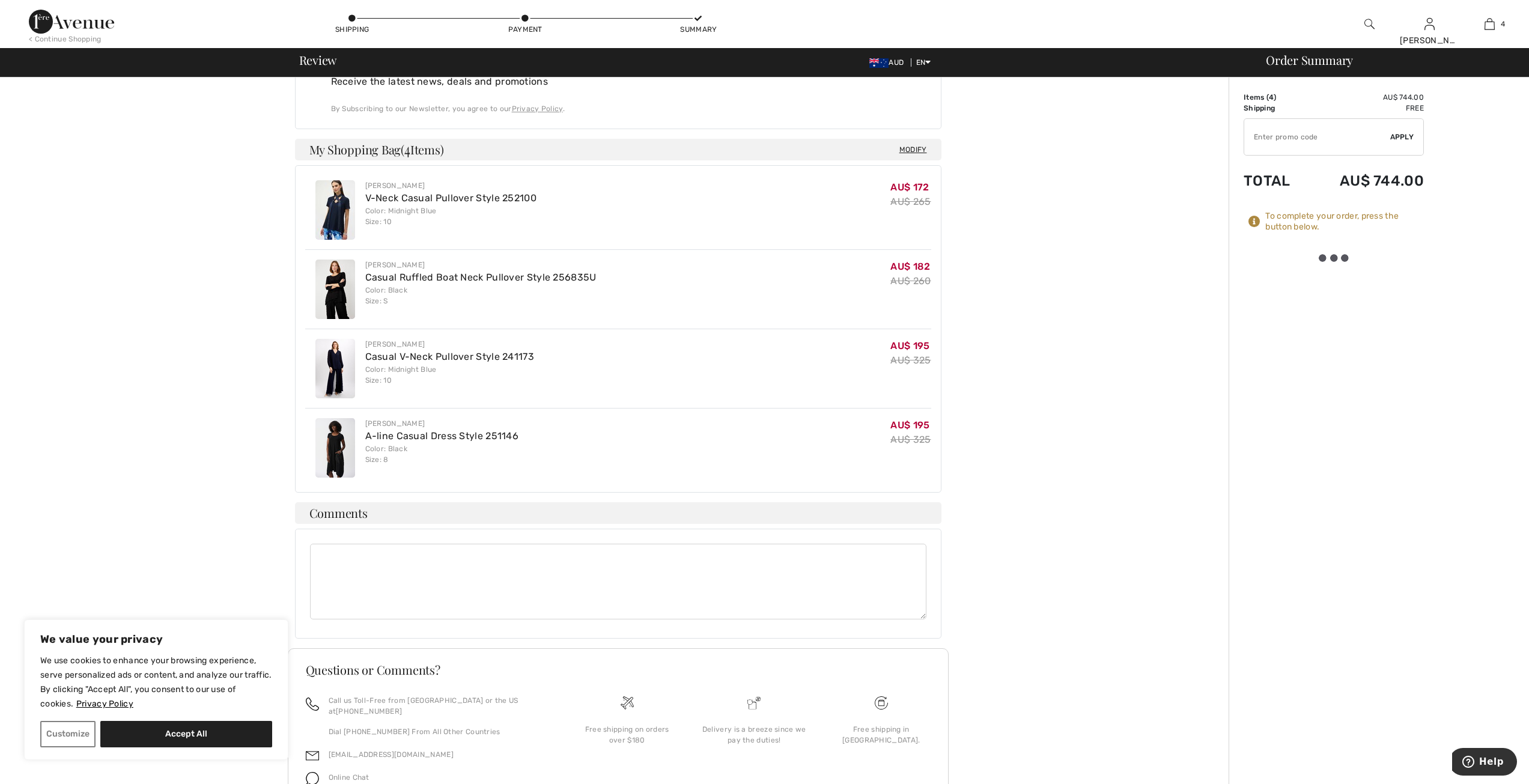
scroll to position [440, 0]
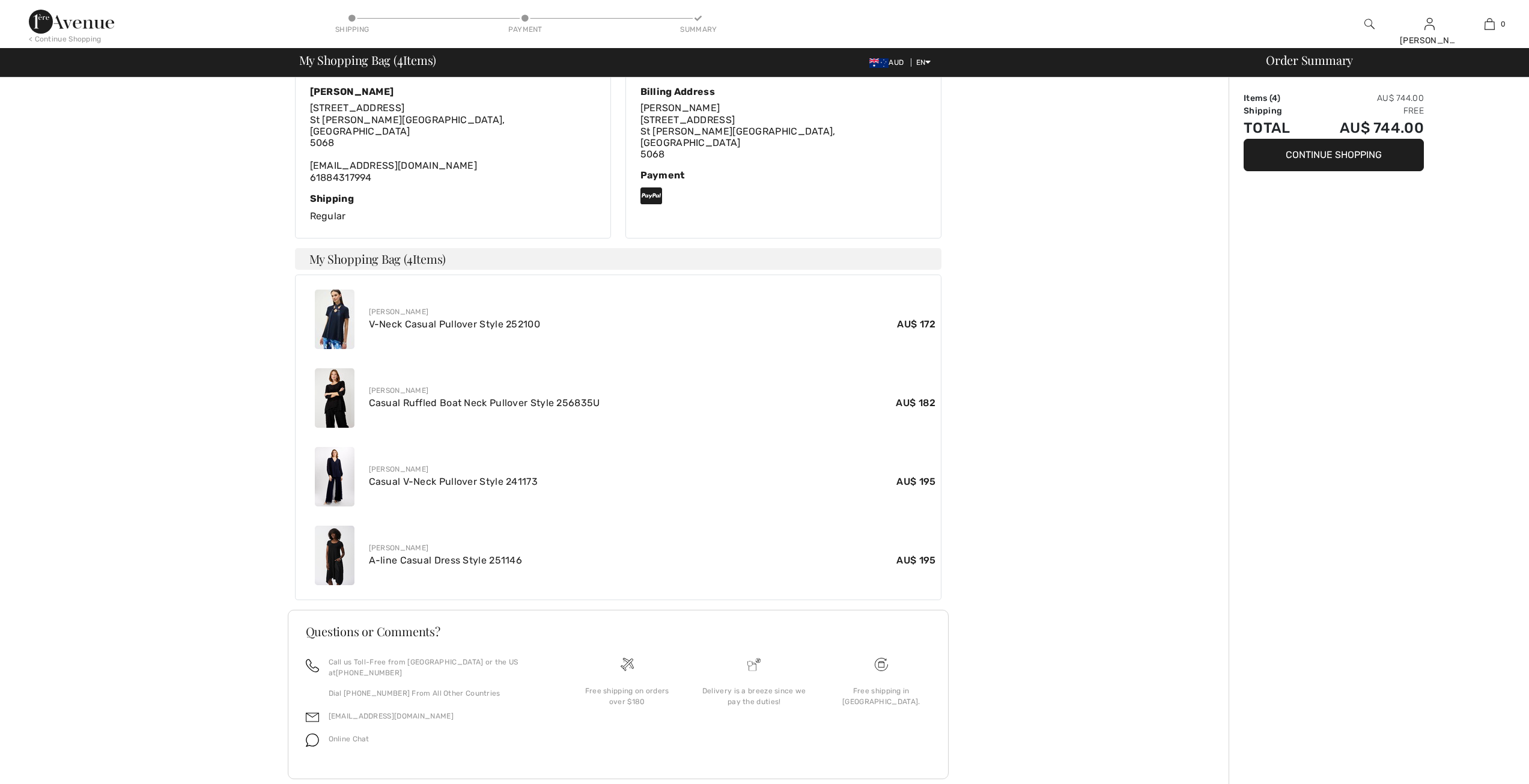
scroll to position [253, 0]
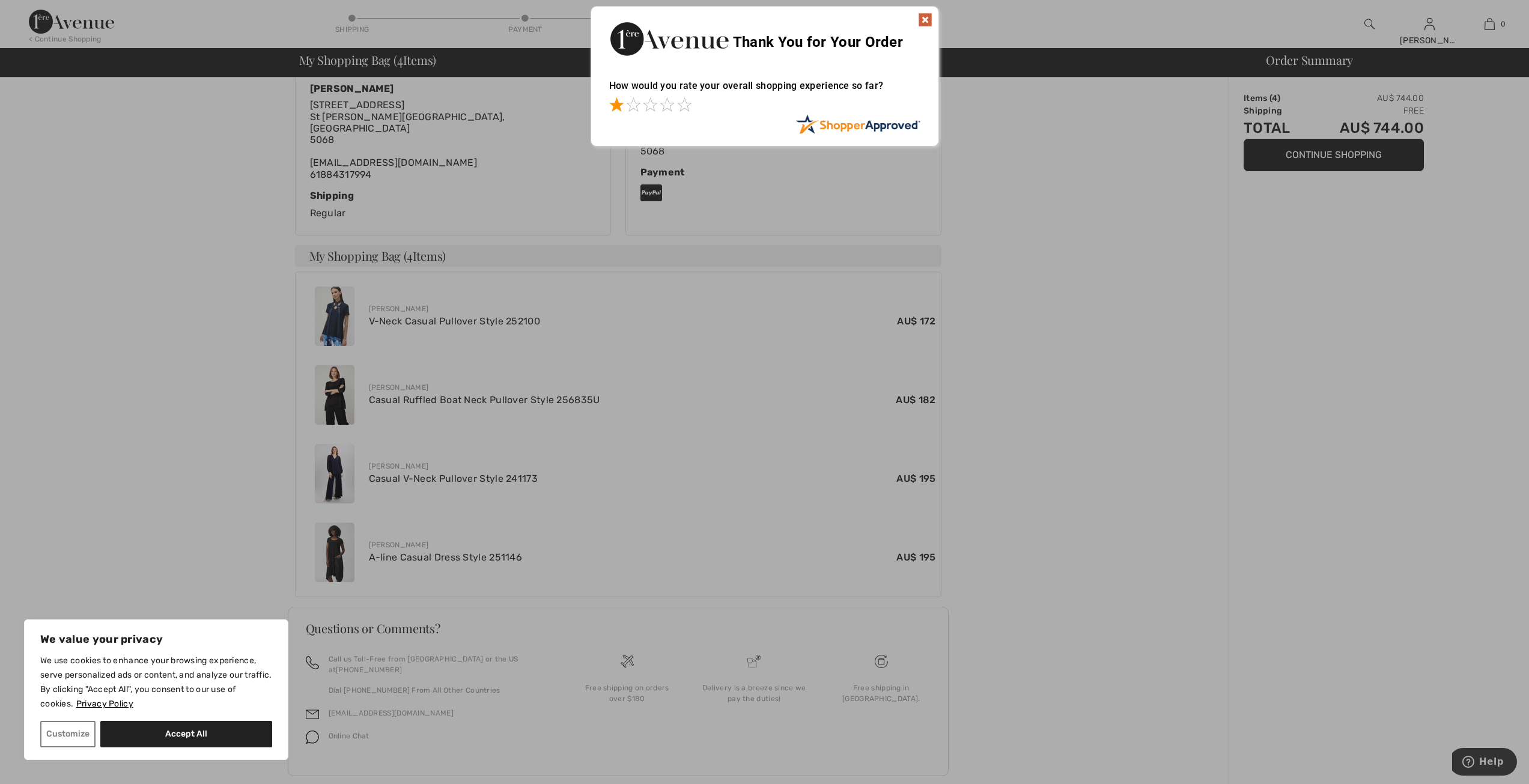
click at [612, 109] on span at bounding box center [616, 104] width 14 height 14
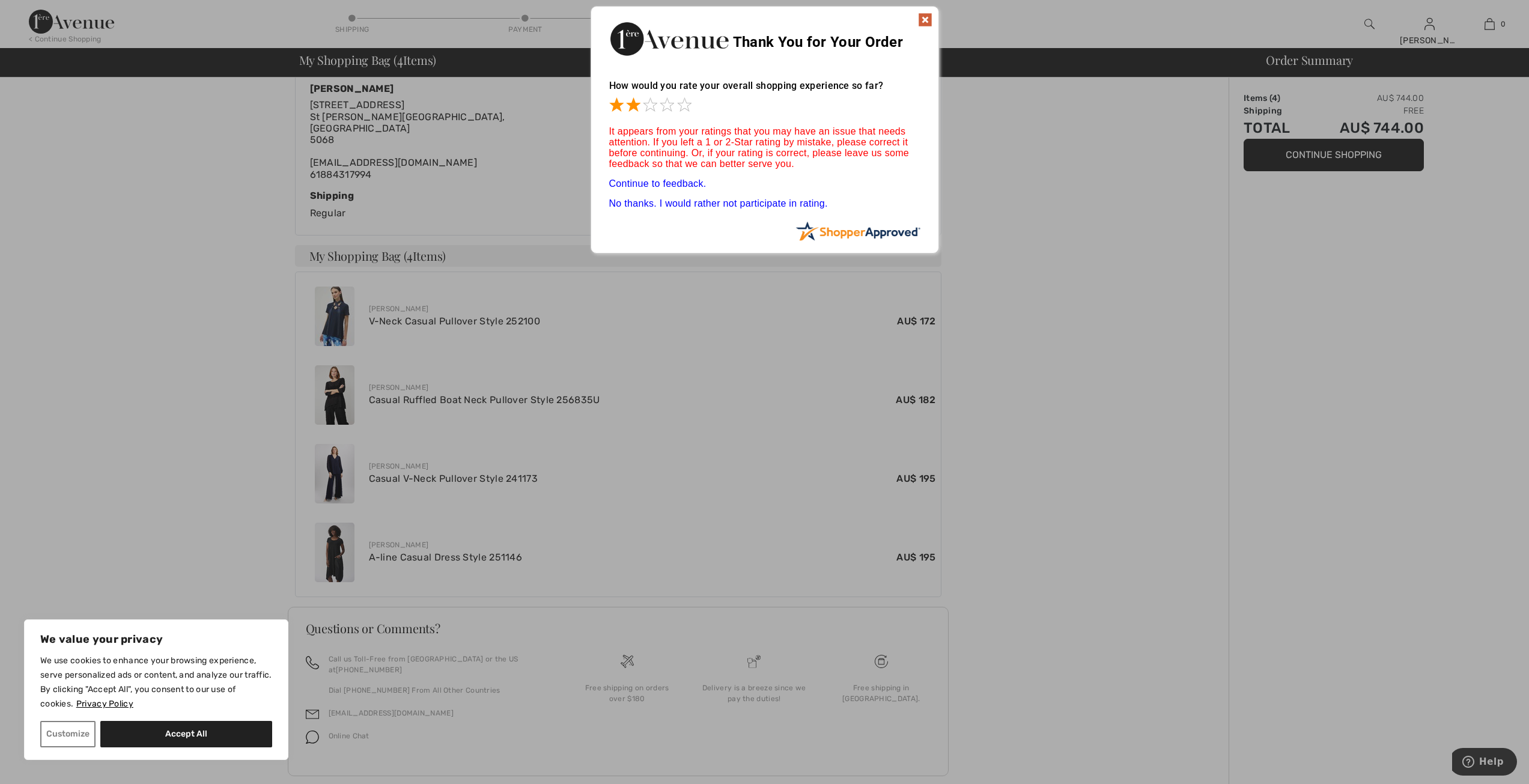
click at [630, 108] on span at bounding box center [633, 104] width 14 height 14
click at [647, 108] on span at bounding box center [649, 104] width 14 height 14
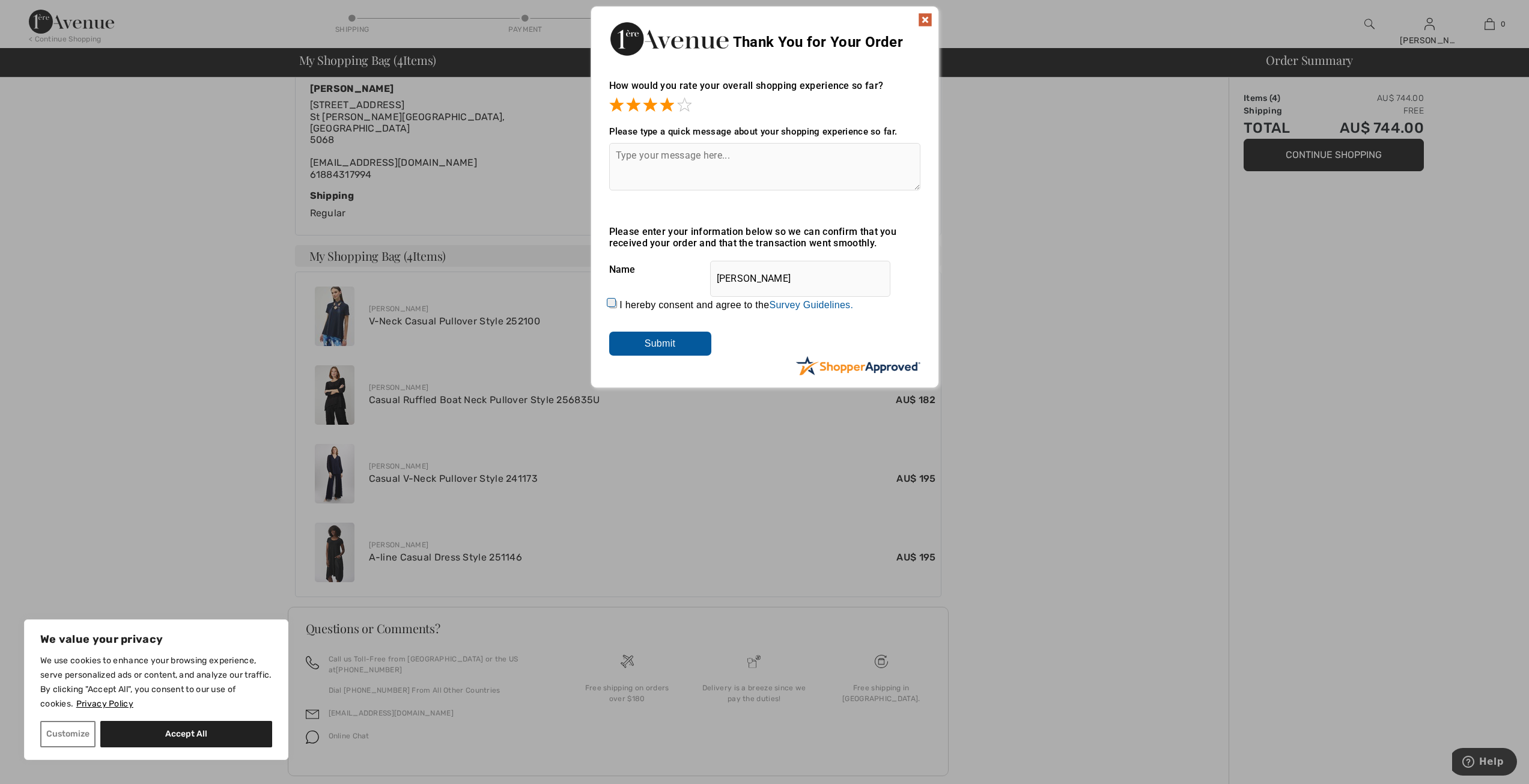
drag, startPoint x: 664, startPoint y: 108, endPoint x: 673, endPoint y: 108, distance: 9.0
click at [665, 108] on span at bounding box center [666, 104] width 14 height 14
click at [683, 108] on span at bounding box center [684, 104] width 14 height 14
click at [673, 340] on input "Submit" at bounding box center [660, 344] width 102 height 24
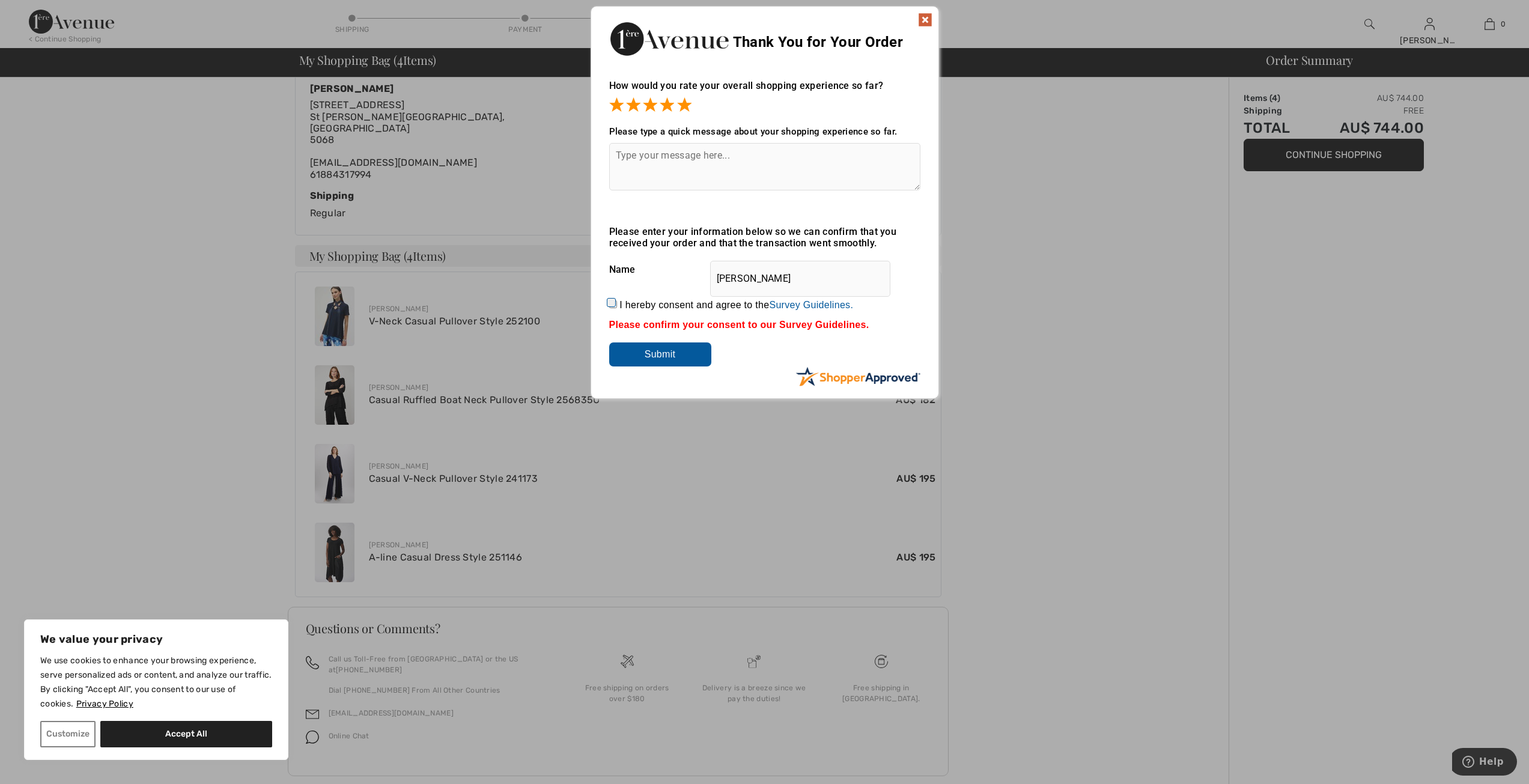
click at [612, 304] on input "I hereby consent and agree to the By submitting a review, you grant permission …" at bounding box center [613, 304] width 8 height 8
checkbox input "true"
click at [654, 351] on input "Submit" at bounding box center [660, 355] width 102 height 24
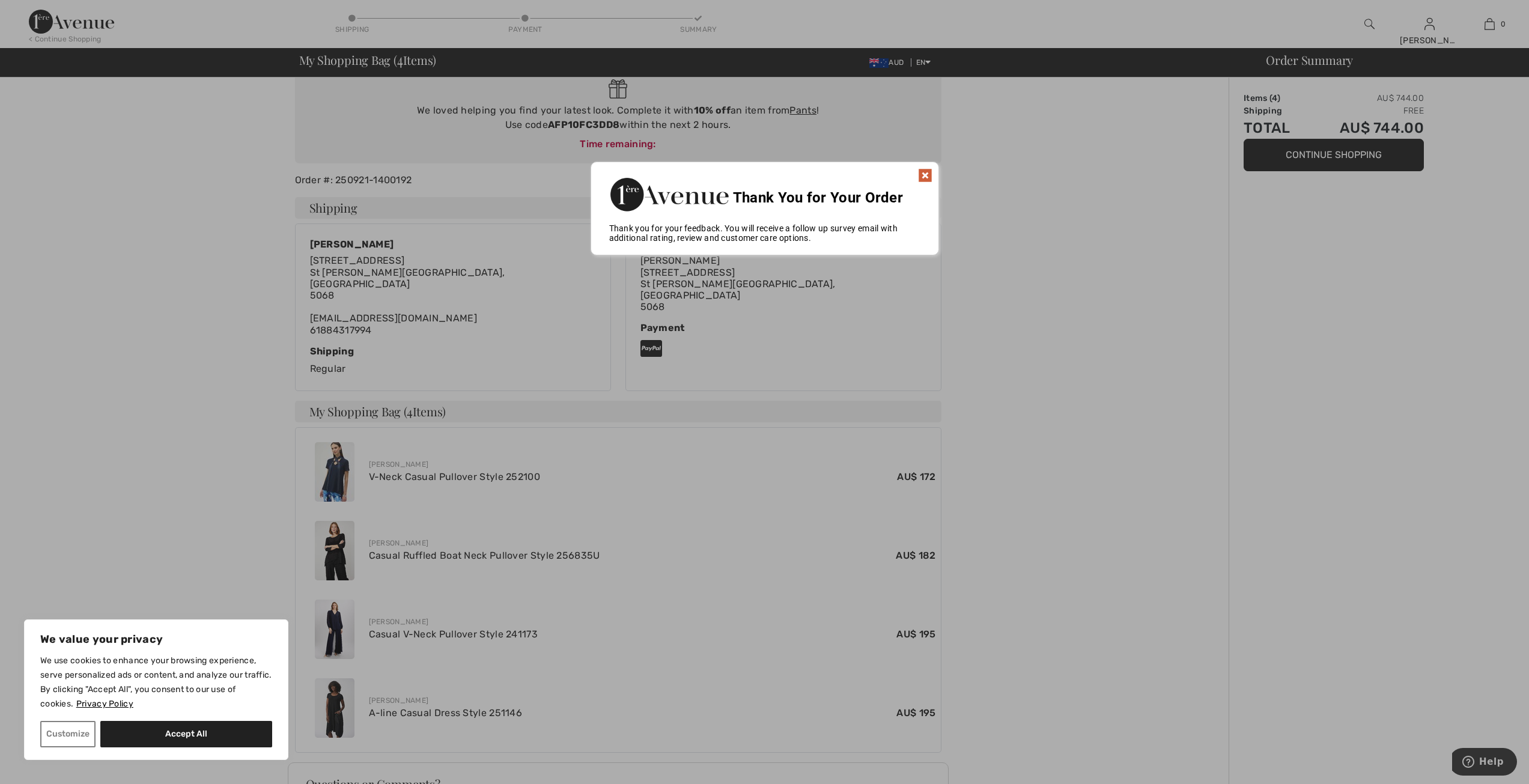
scroll to position [97, 0]
click at [922, 175] on img at bounding box center [925, 176] width 14 height 14
